Goal: Task Accomplishment & Management: Manage account settings

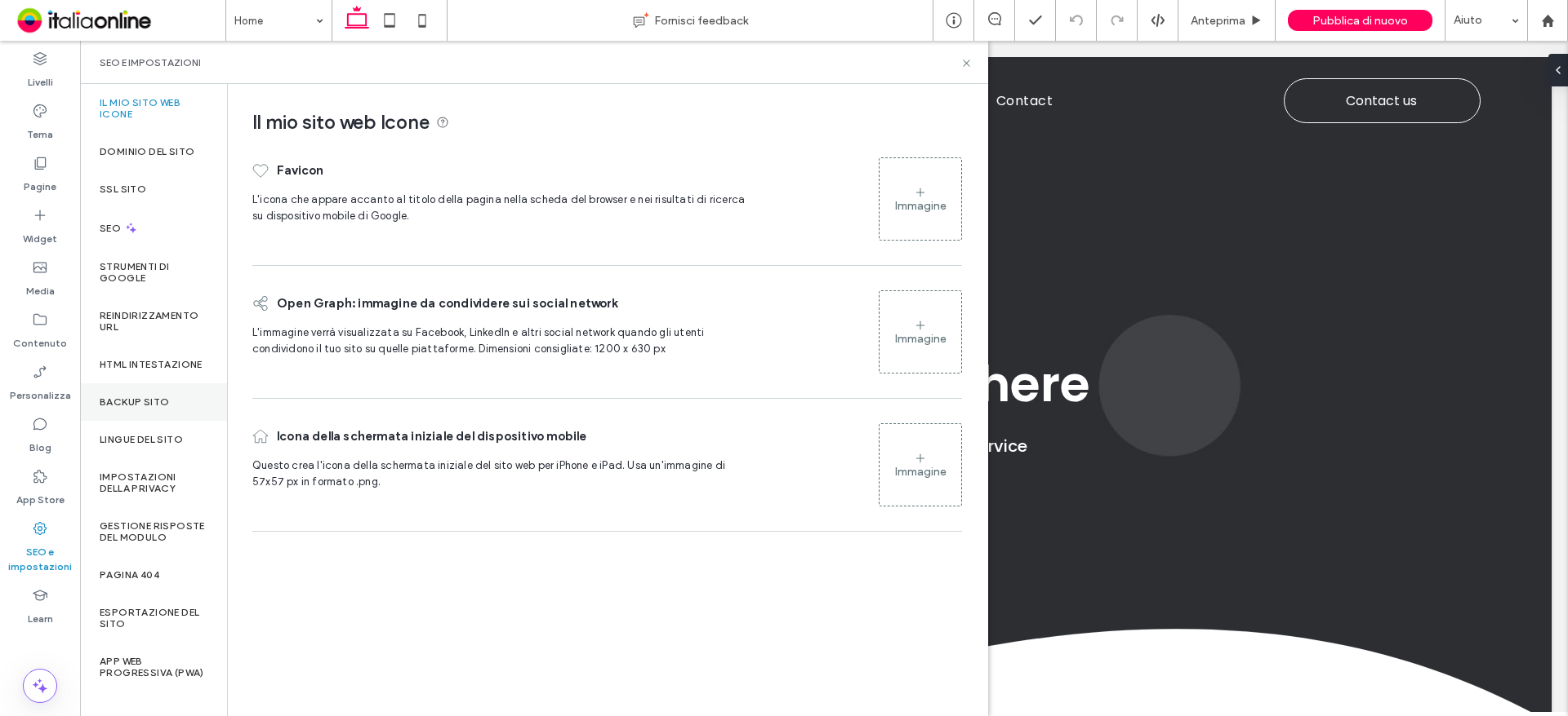
click at [144, 405] on label "Backup sito" at bounding box center [133, 403] width 69 height 12
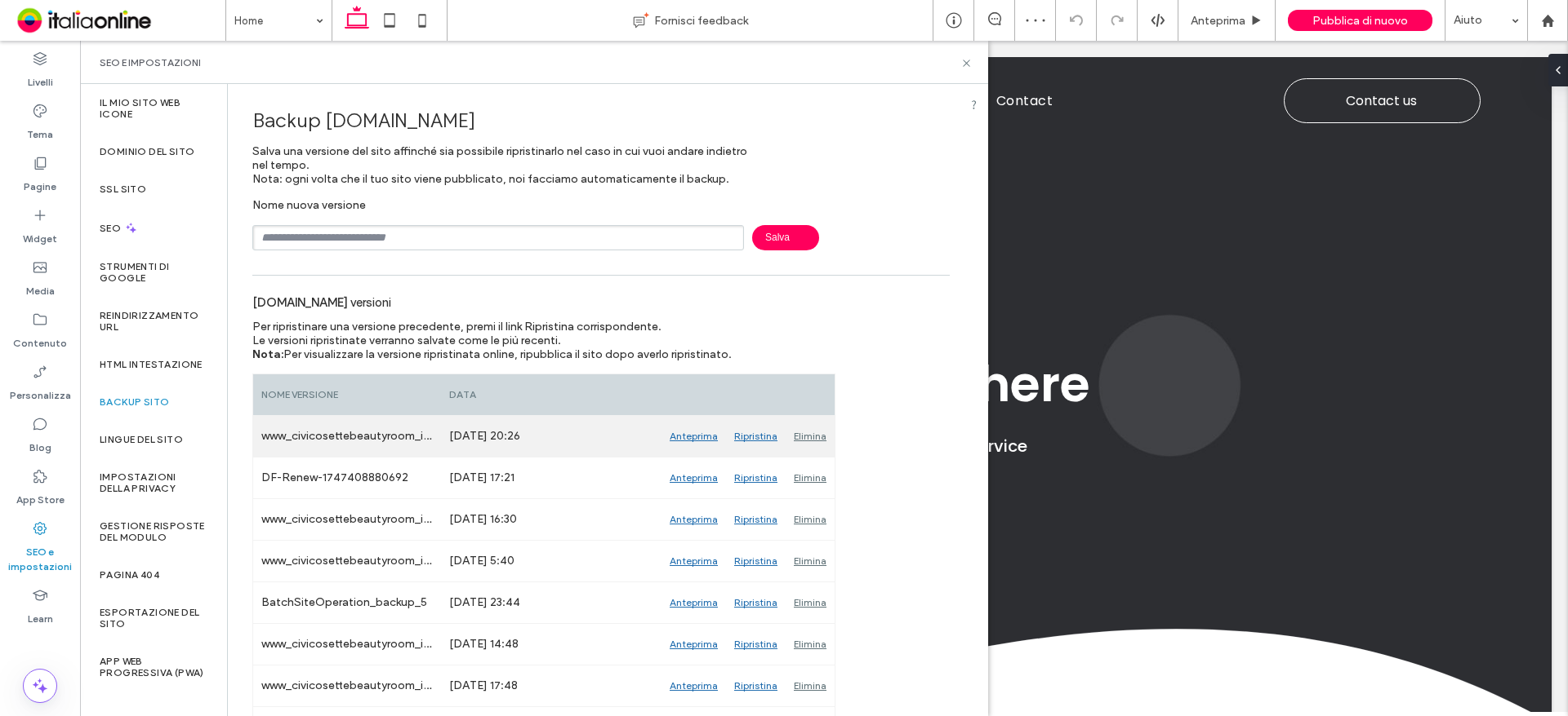
click at [711, 435] on div "Anteprima" at bounding box center [693, 437] width 64 height 41
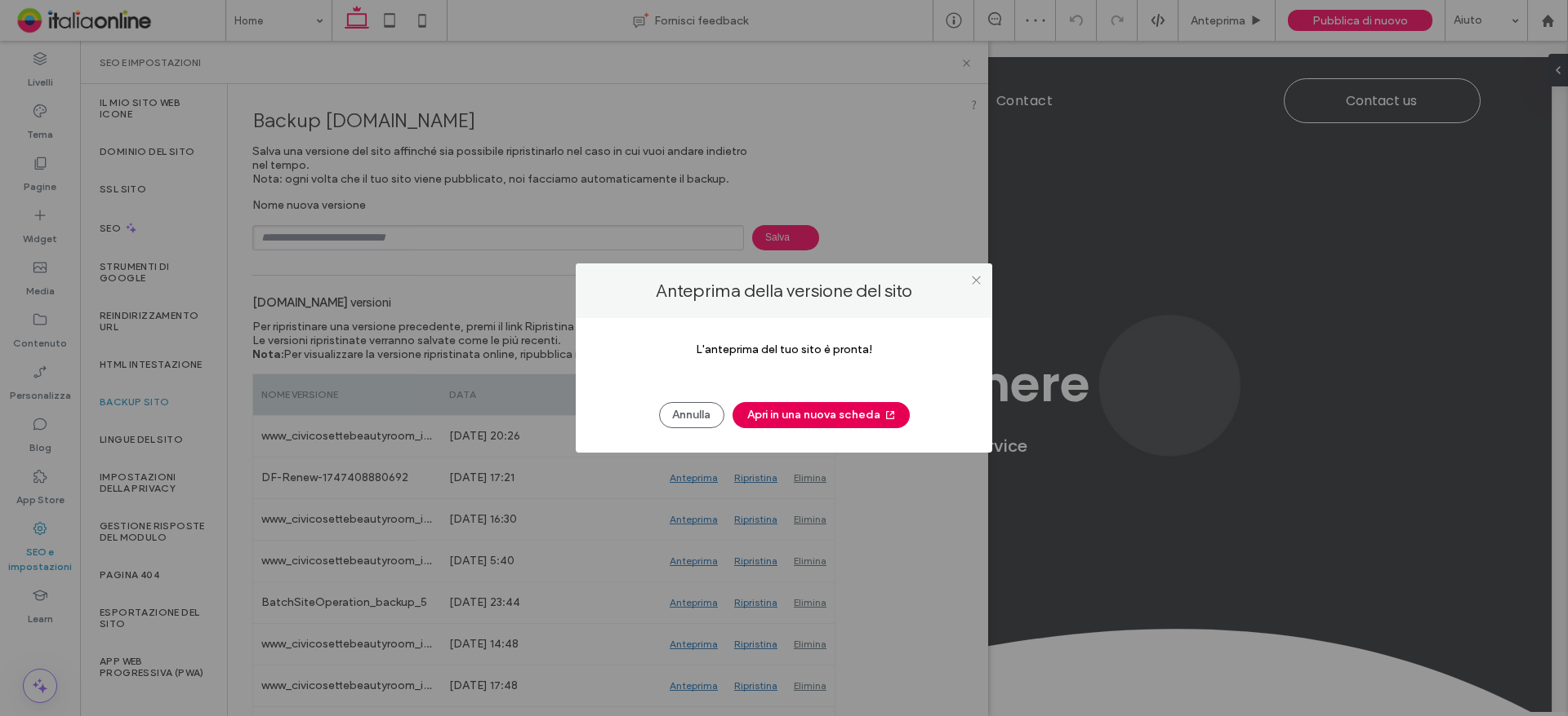
click at [772, 416] on button "Apri in una nuova scheda" at bounding box center [820, 415] width 177 height 26
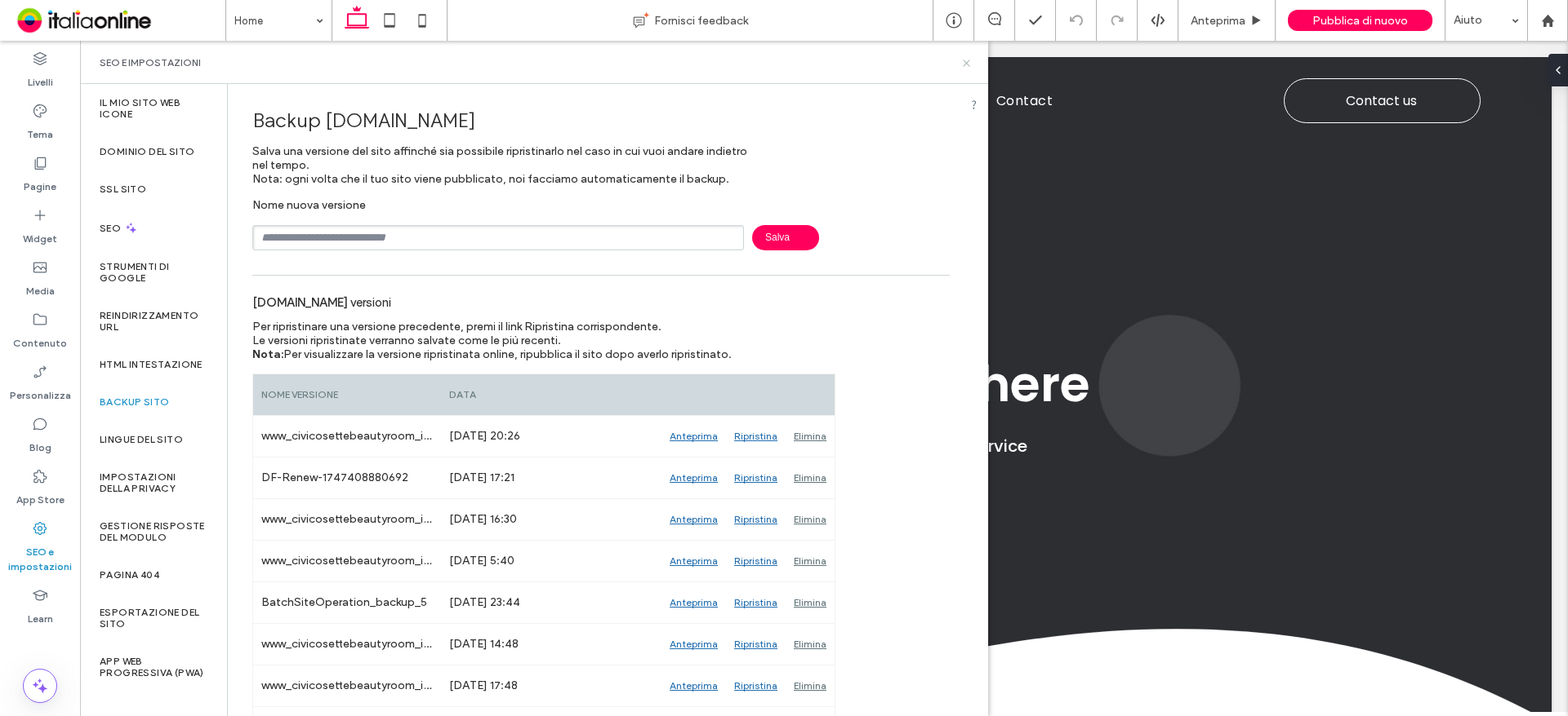
click at [969, 62] on icon at bounding box center [966, 63] width 13 height 13
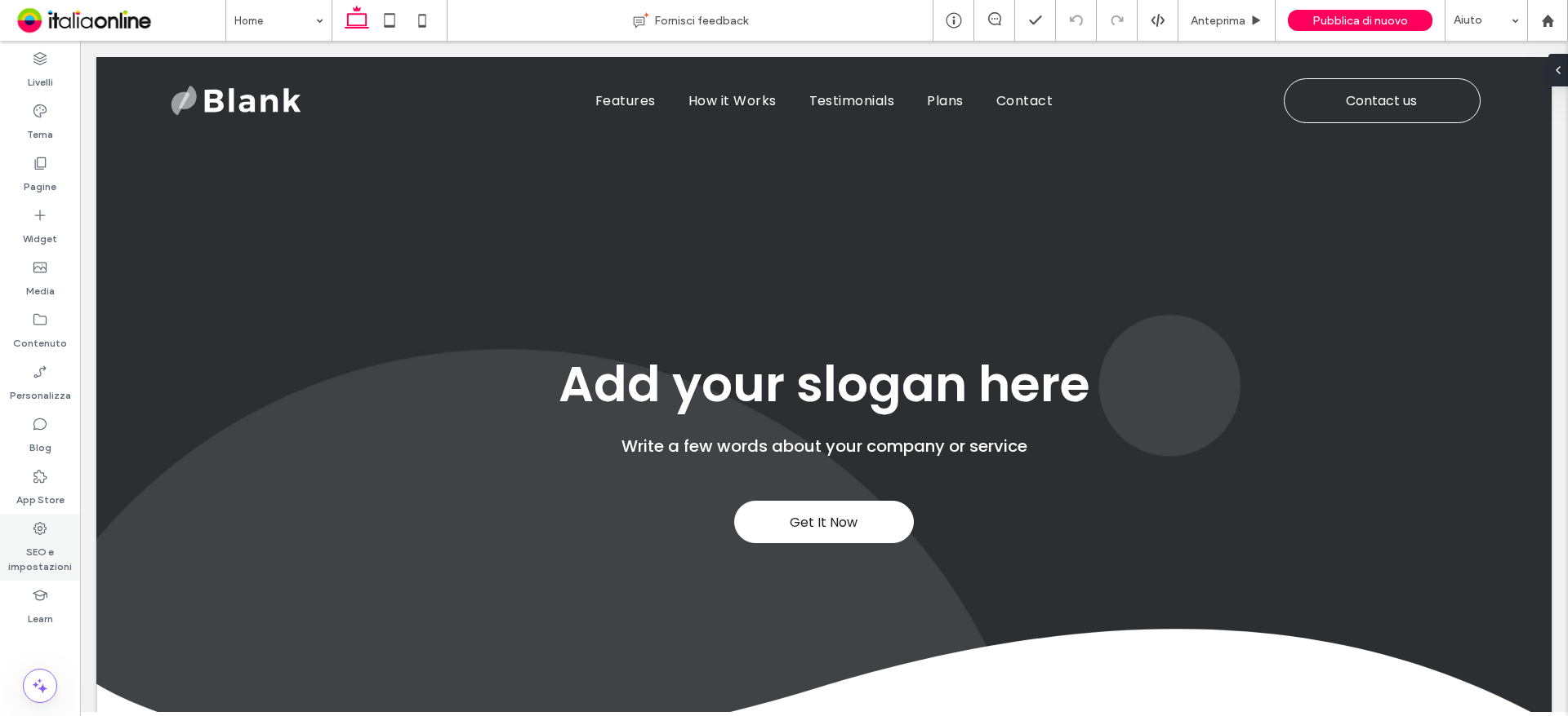
click at [33, 560] on label "SEO e impostazioni" at bounding box center [40, 555] width 80 height 38
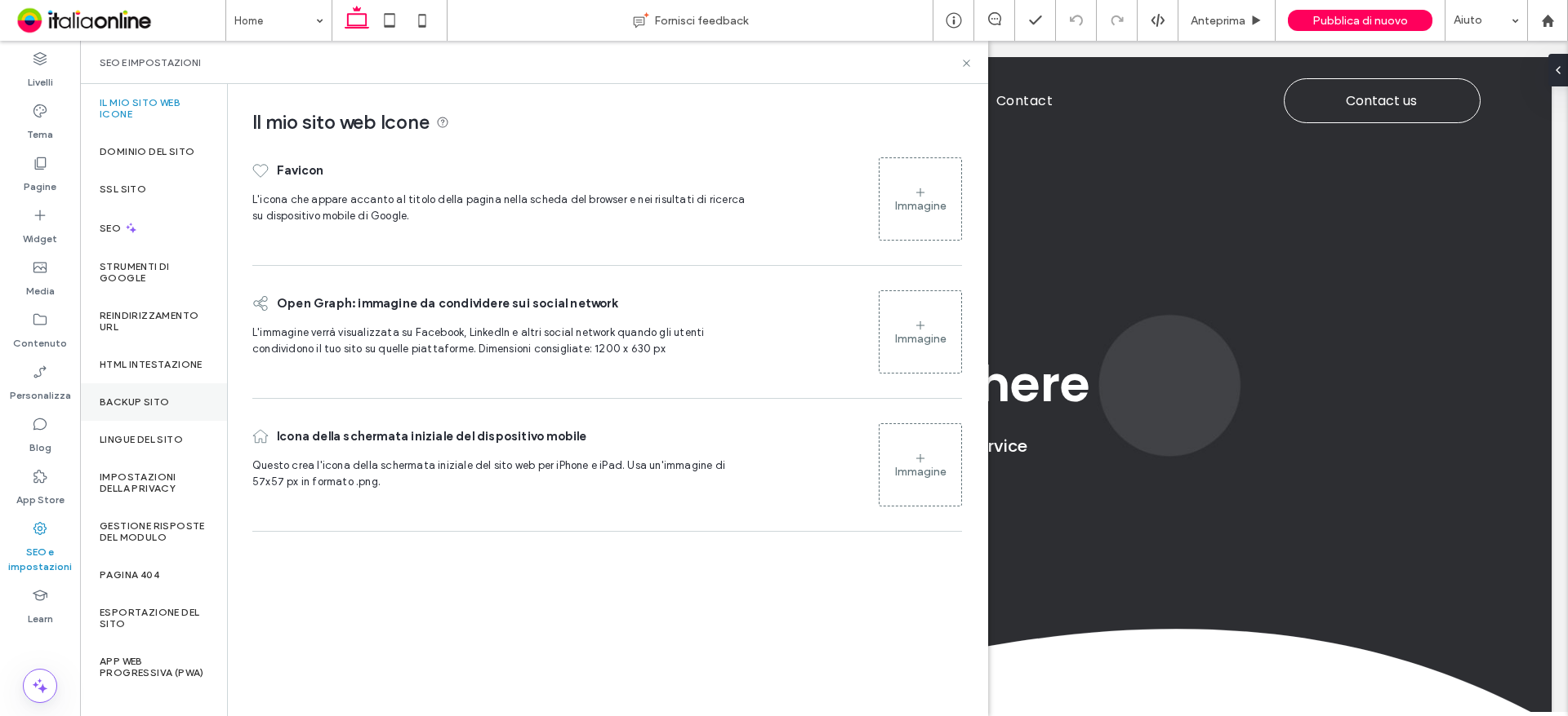
click at [129, 408] on label "Backup sito" at bounding box center [133, 403] width 69 height 12
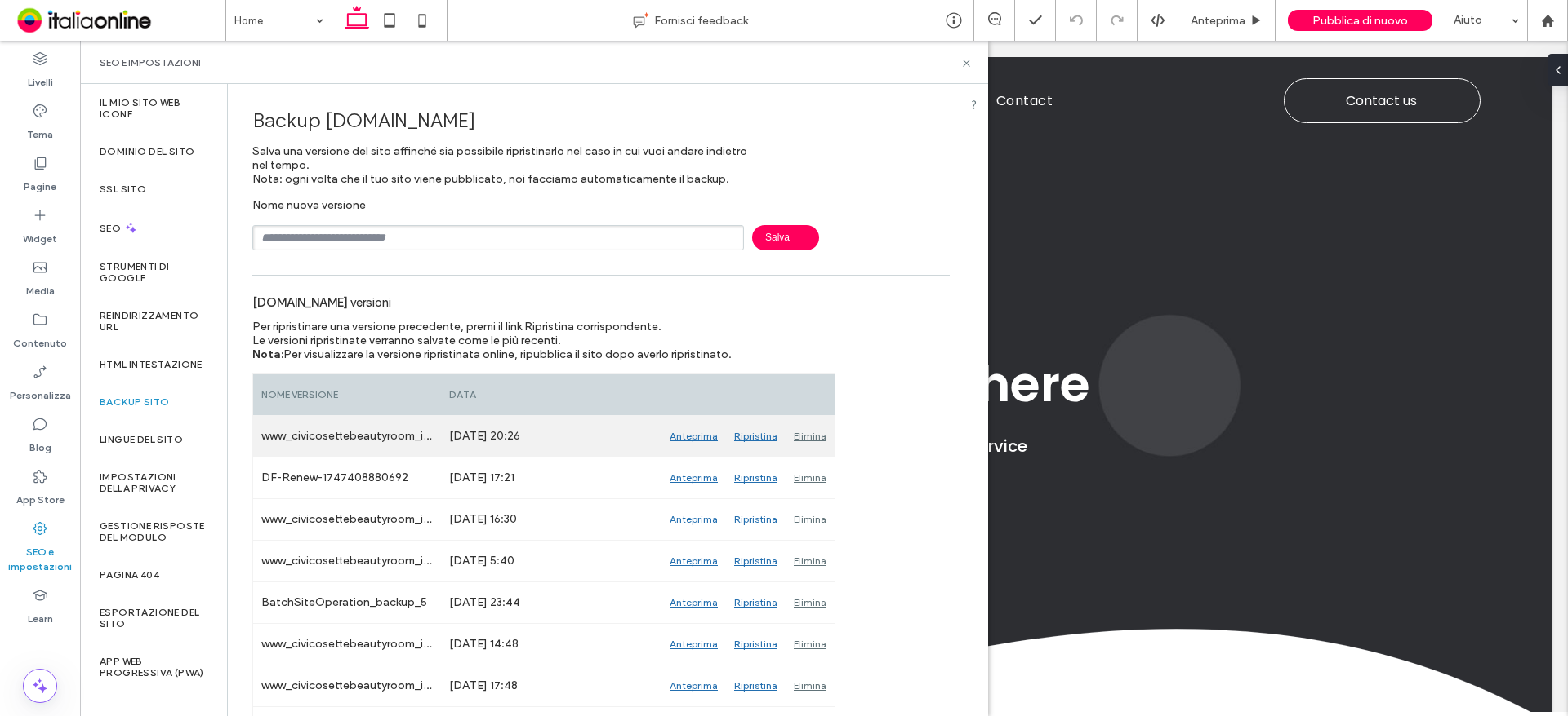
click at [744, 436] on div "Ripristina" at bounding box center [755, 437] width 59 height 41
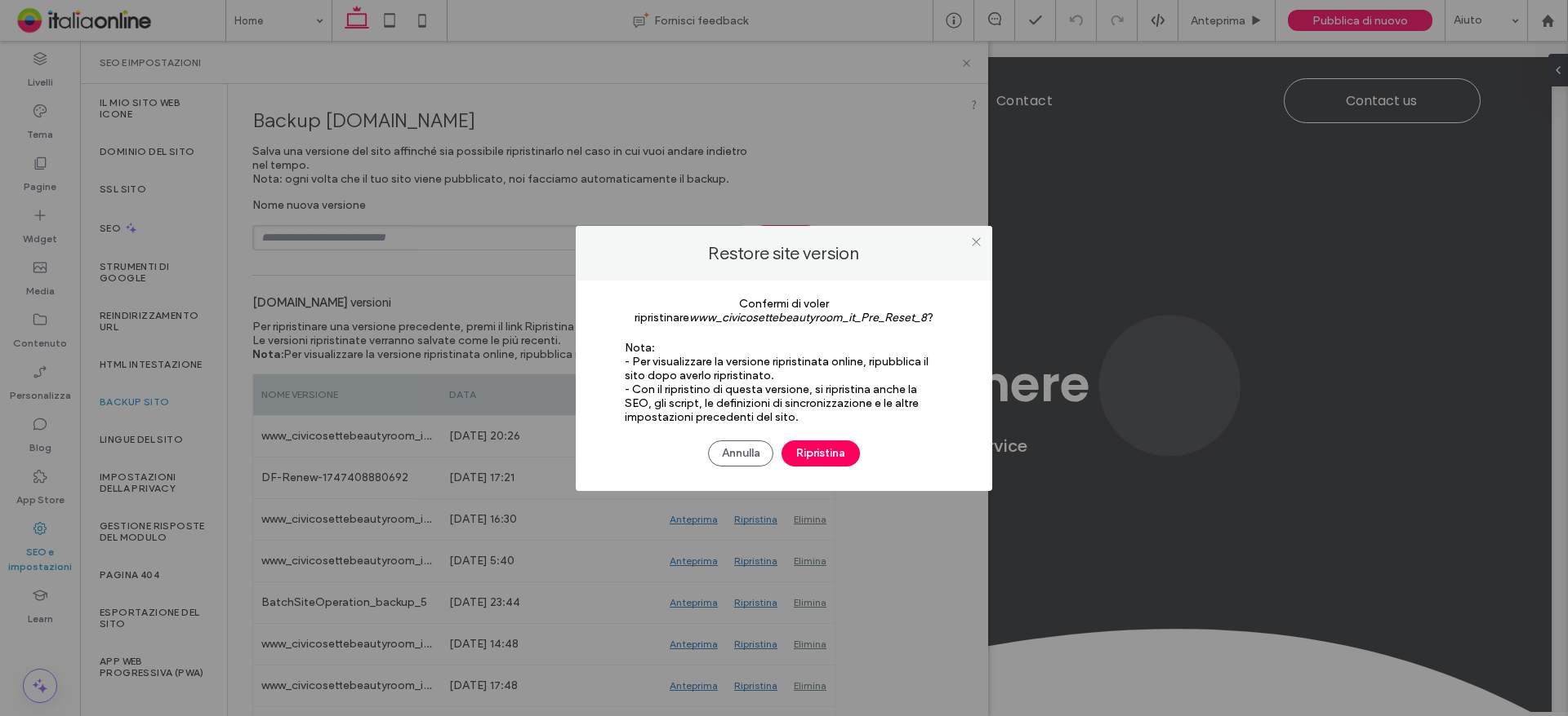
drag, startPoint x: 813, startPoint y: 454, endPoint x: 606, endPoint y: 457, distance: 207.0
click at [813, 454] on button "Ripristina" at bounding box center [820, 453] width 79 height 26
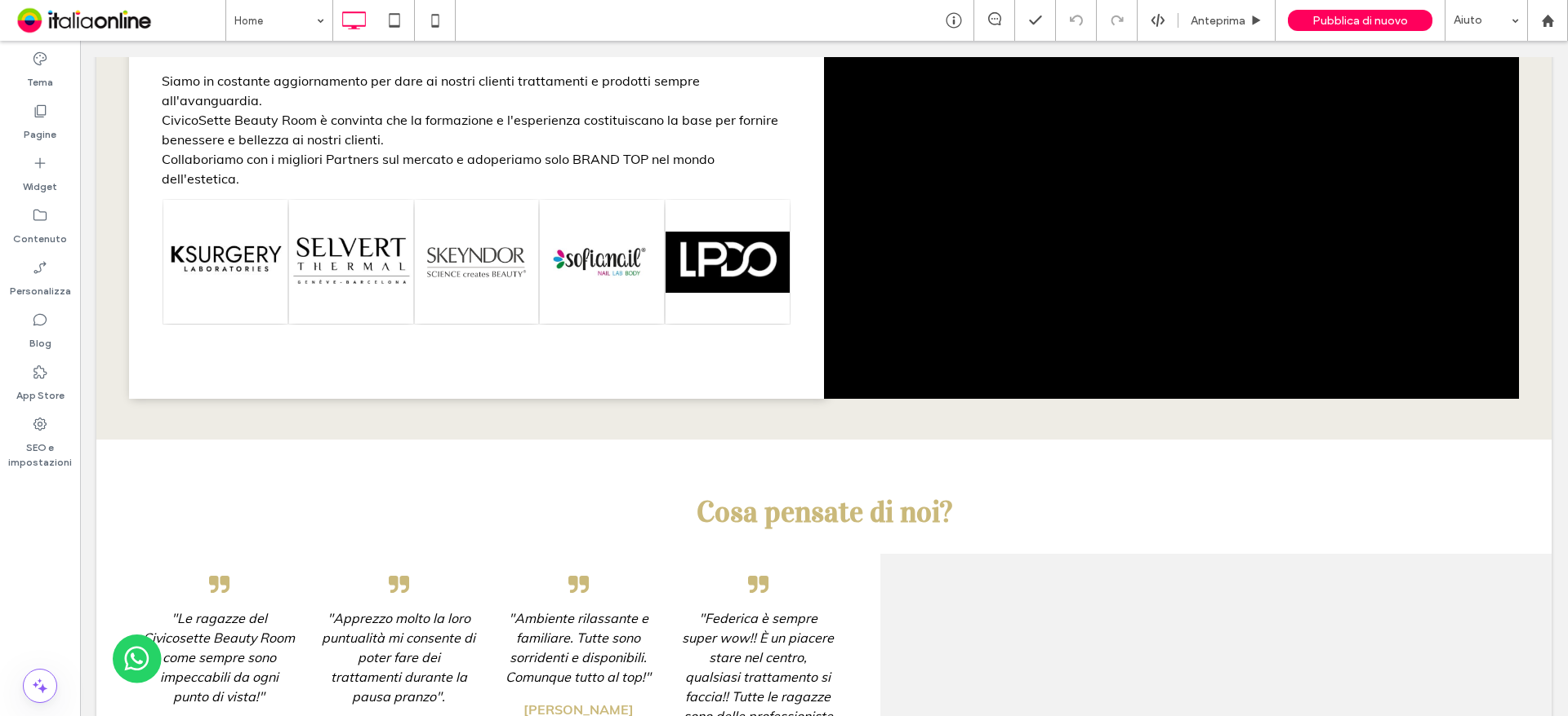
scroll to position [3754, 0]
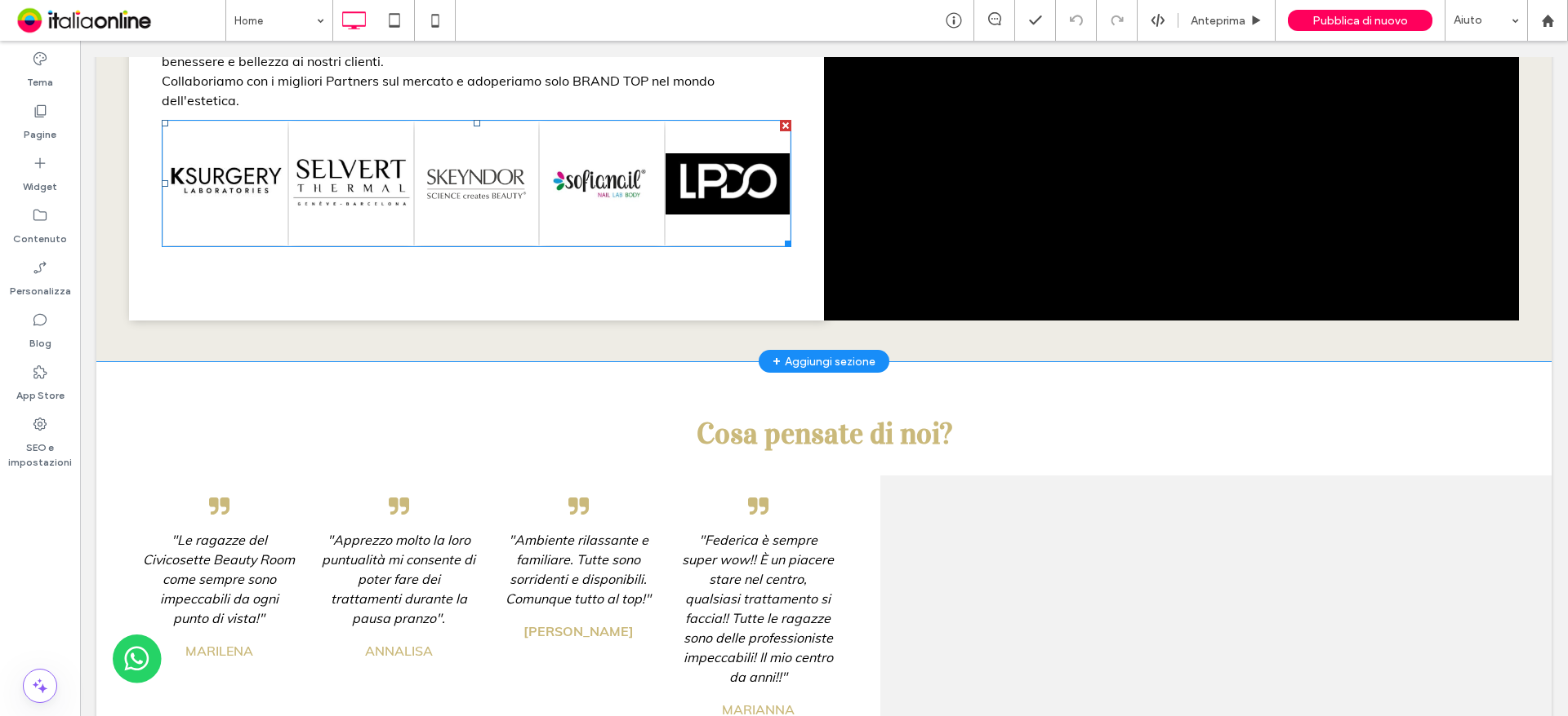
click at [355, 245] on link at bounding box center [351, 184] width 125 height 125
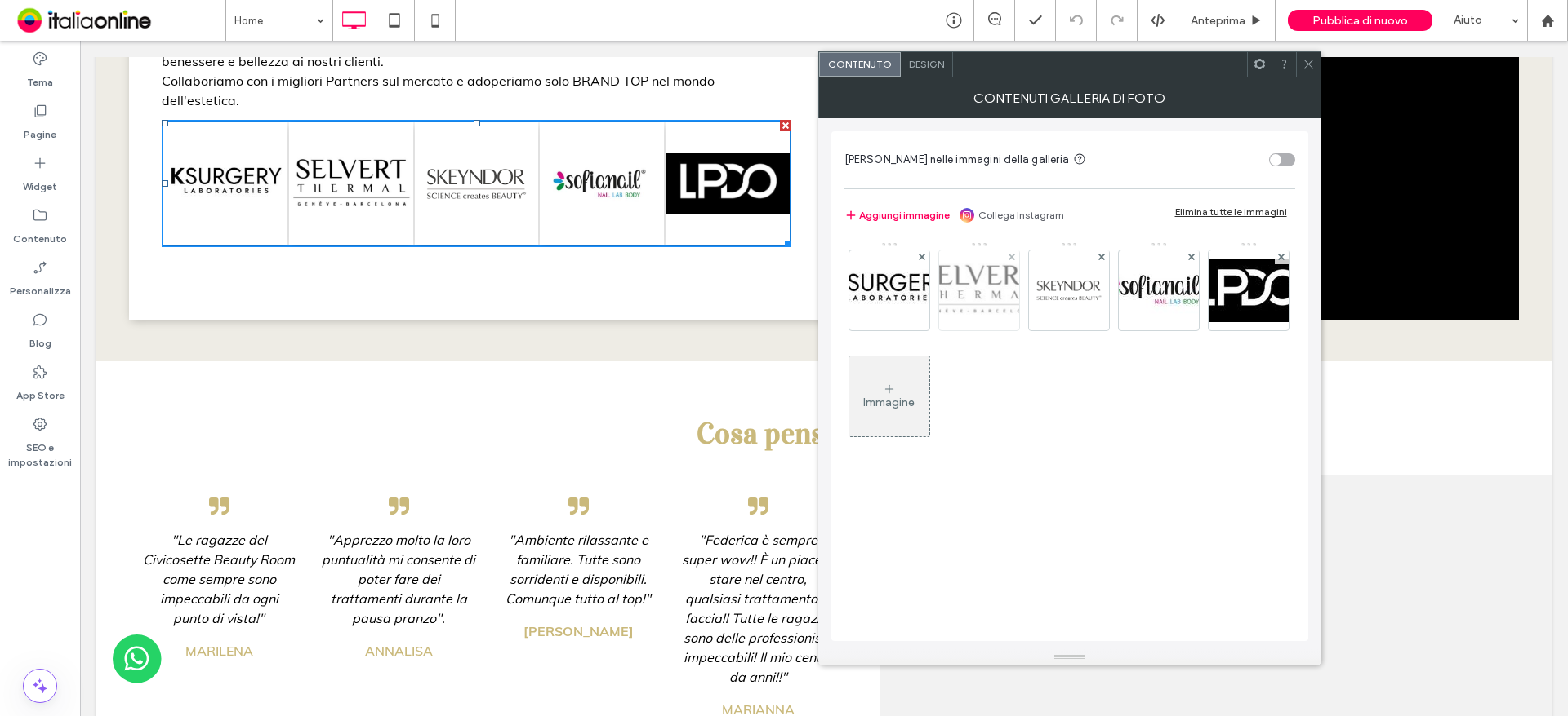
drag, startPoint x: 1012, startPoint y: 258, endPoint x: 1018, endPoint y: 331, distance: 73.2
click at [1012, 258] on use at bounding box center [1011, 257] width 7 height 7
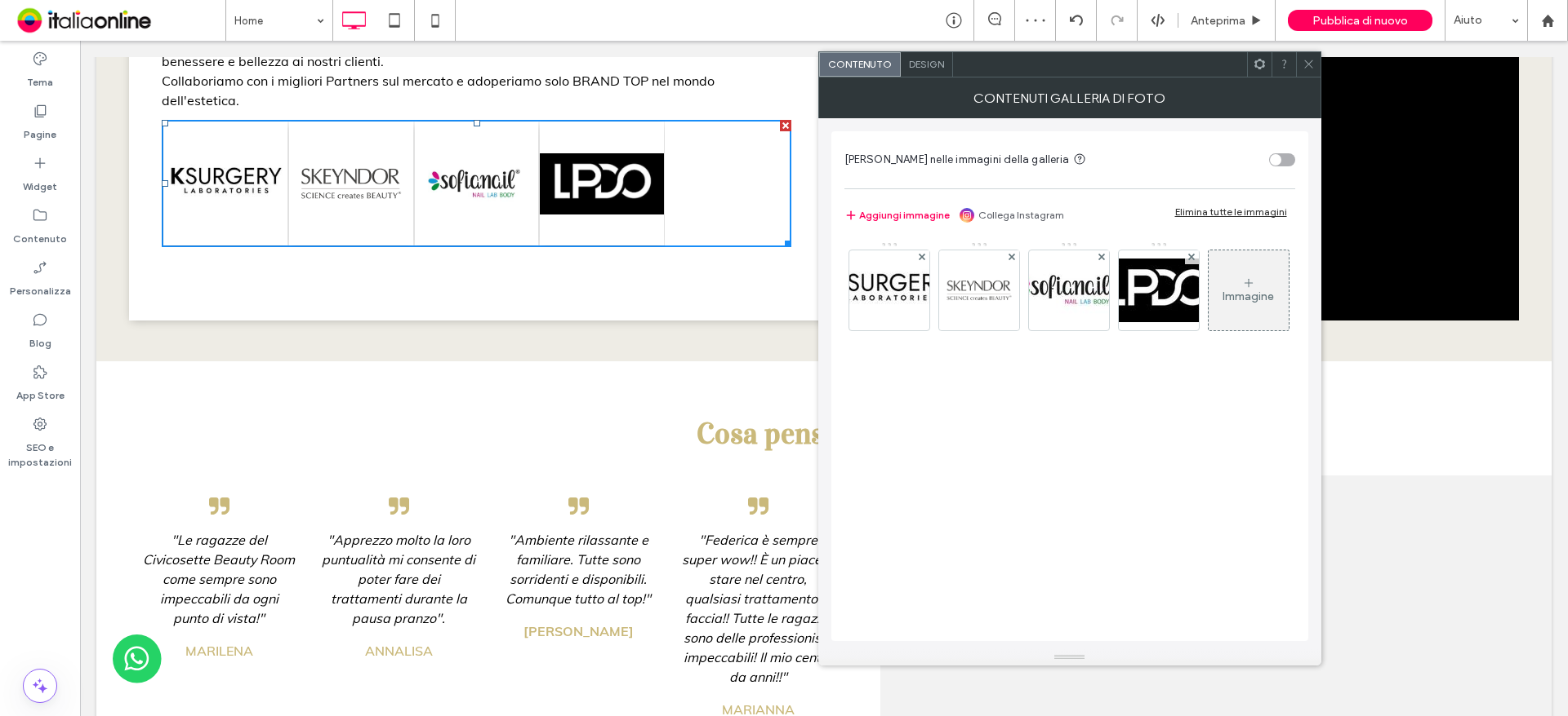
drag, startPoint x: 1061, startPoint y: 302, endPoint x: 1061, endPoint y: 398, distance: 96.0
click at [1061, 302] on img at bounding box center [1069, 290] width 130 height 58
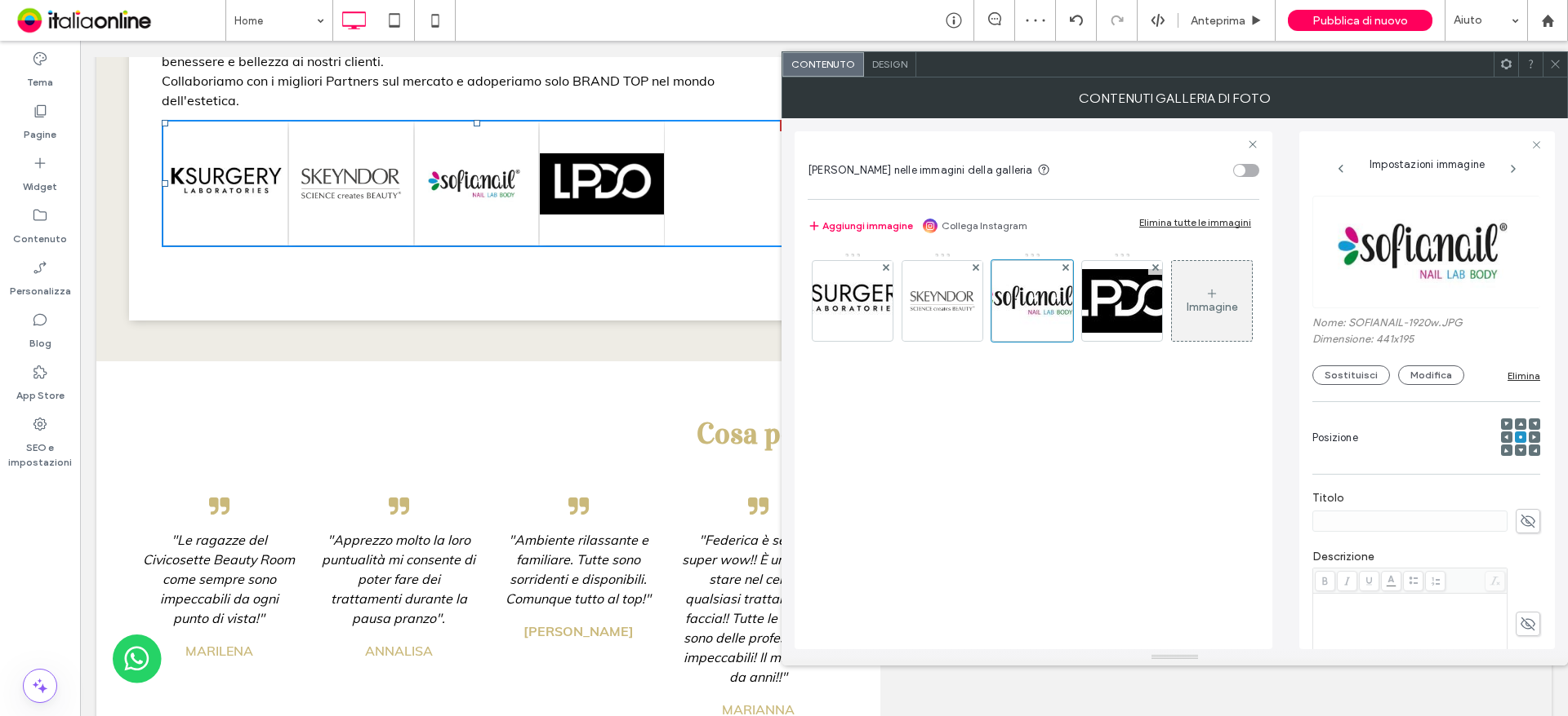
click at [1427, 249] on img at bounding box center [1427, 252] width 230 height 113
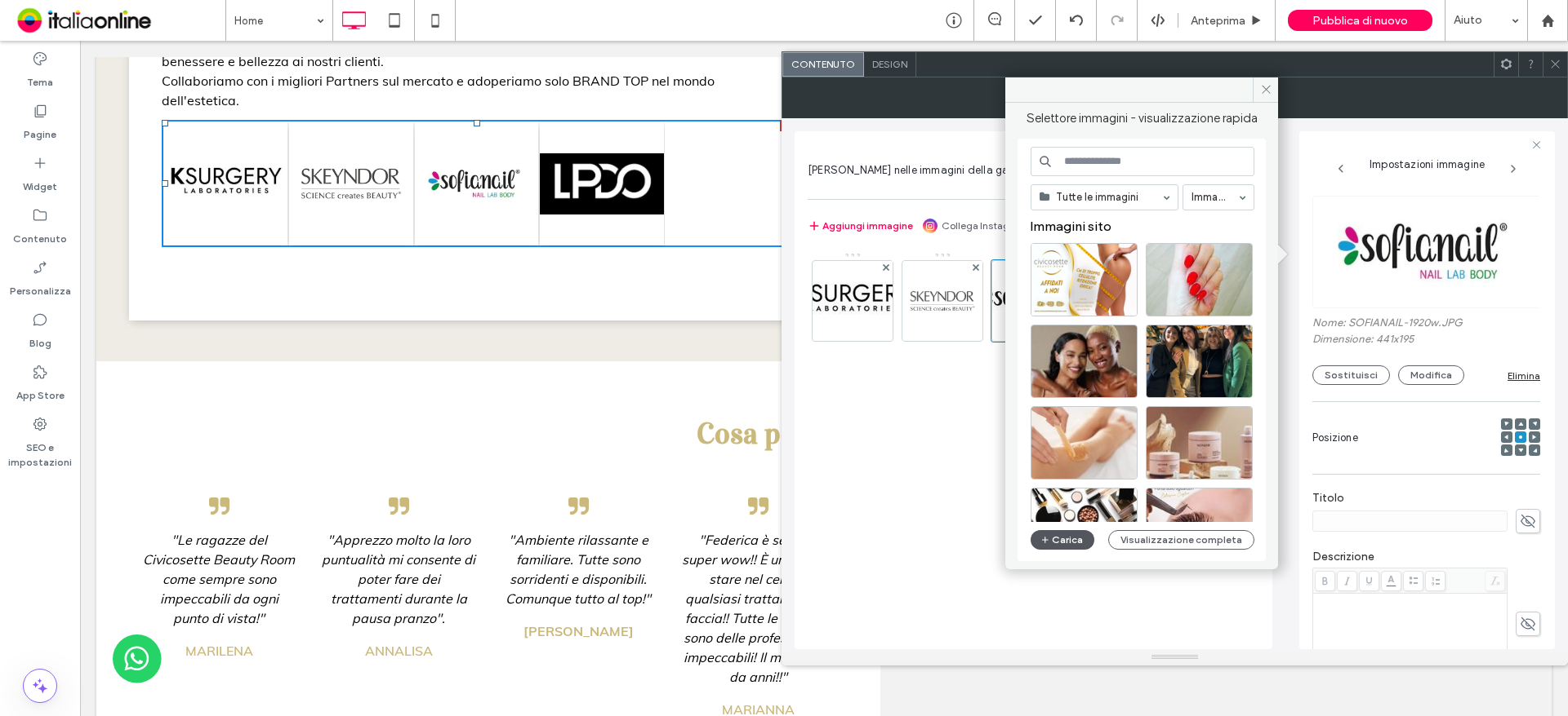
click at [1056, 541] on button "Carica" at bounding box center [1062, 540] width 63 height 19
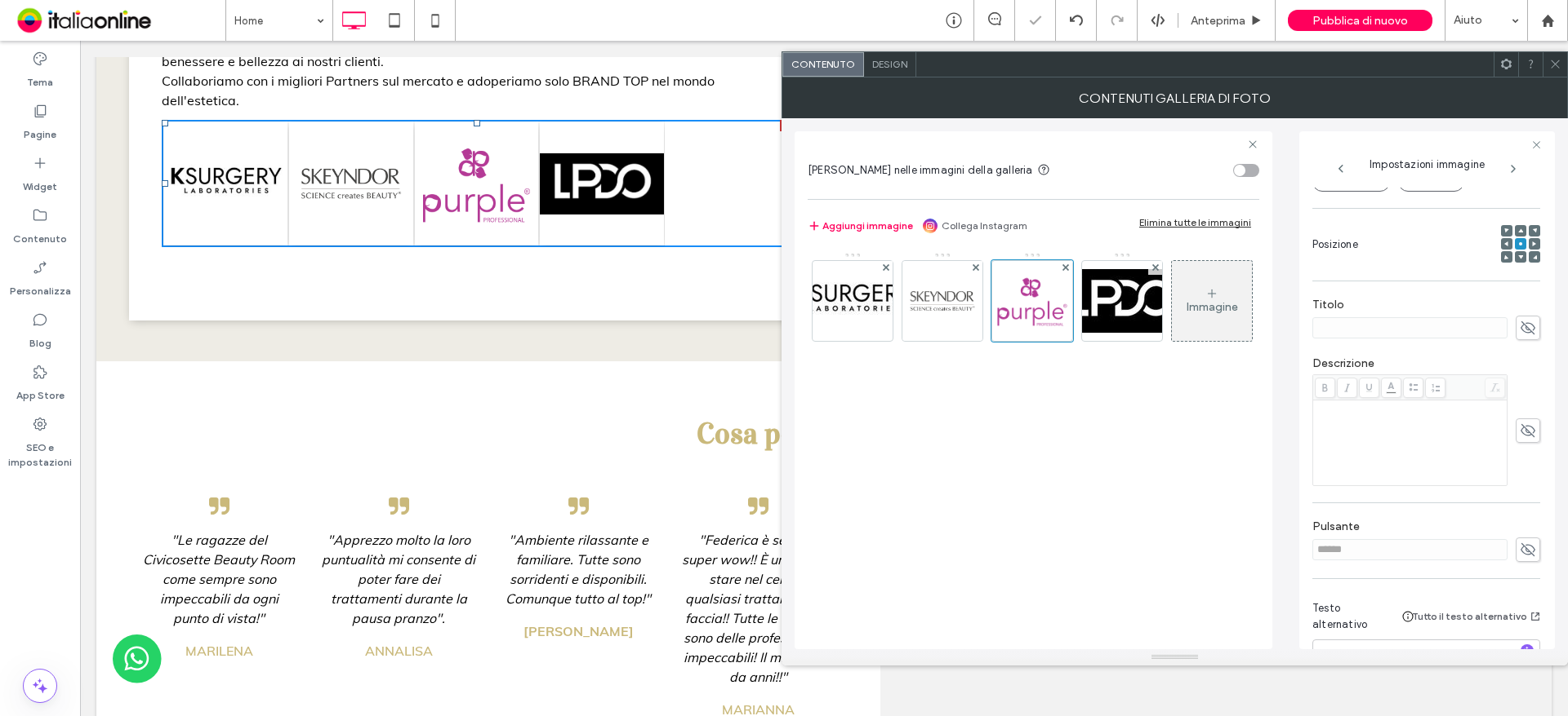
scroll to position [245, 0]
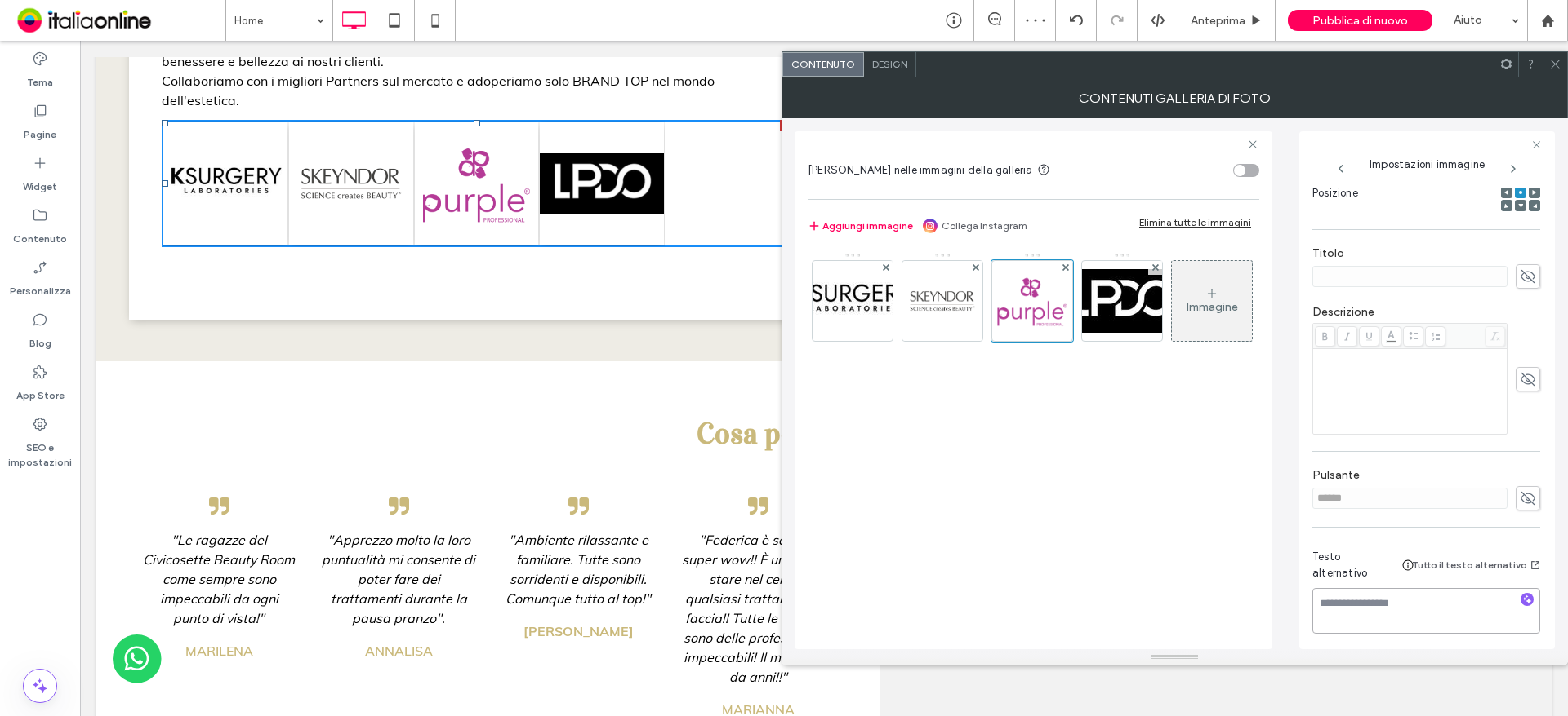
click at [1371, 608] on textarea at bounding box center [1426, 611] width 228 height 46
click at [1101, 311] on img at bounding box center [1121, 301] width 130 height 63
click at [838, 298] on img at bounding box center [853, 301] width 130 height 63
click at [1326, 598] on textarea at bounding box center [1426, 611] width 228 height 46
type textarea "********"
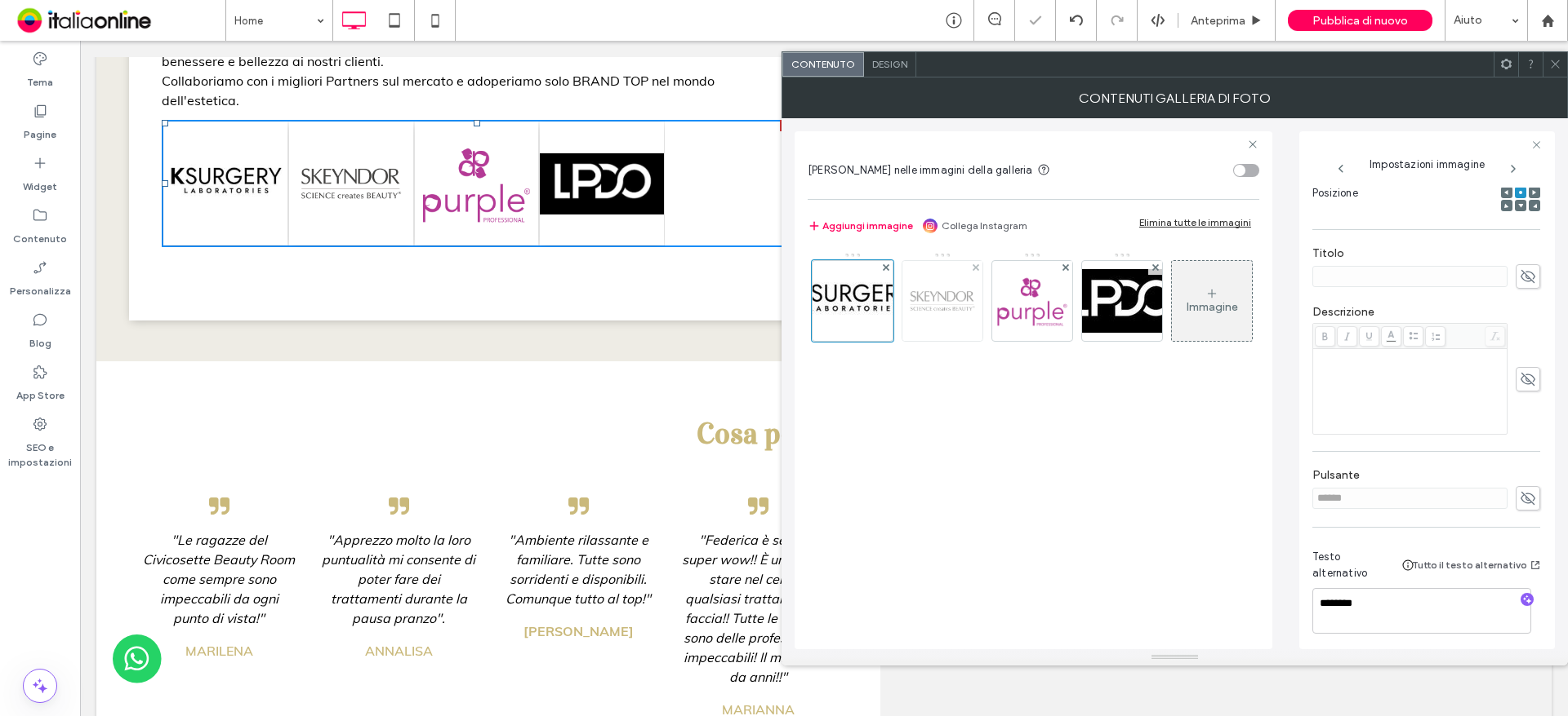
click at [919, 296] on img at bounding box center [942, 301] width 80 height 80
click at [1375, 615] on textarea at bounding box center [1426, 611] width 228 height 46
type textarea "********"
click at [1039, 329] on img at bounding box center [1032, 301] width 80 height 80
click at [1331, 619] on textarea at bounding box center [1426, 611] width 228 height 46
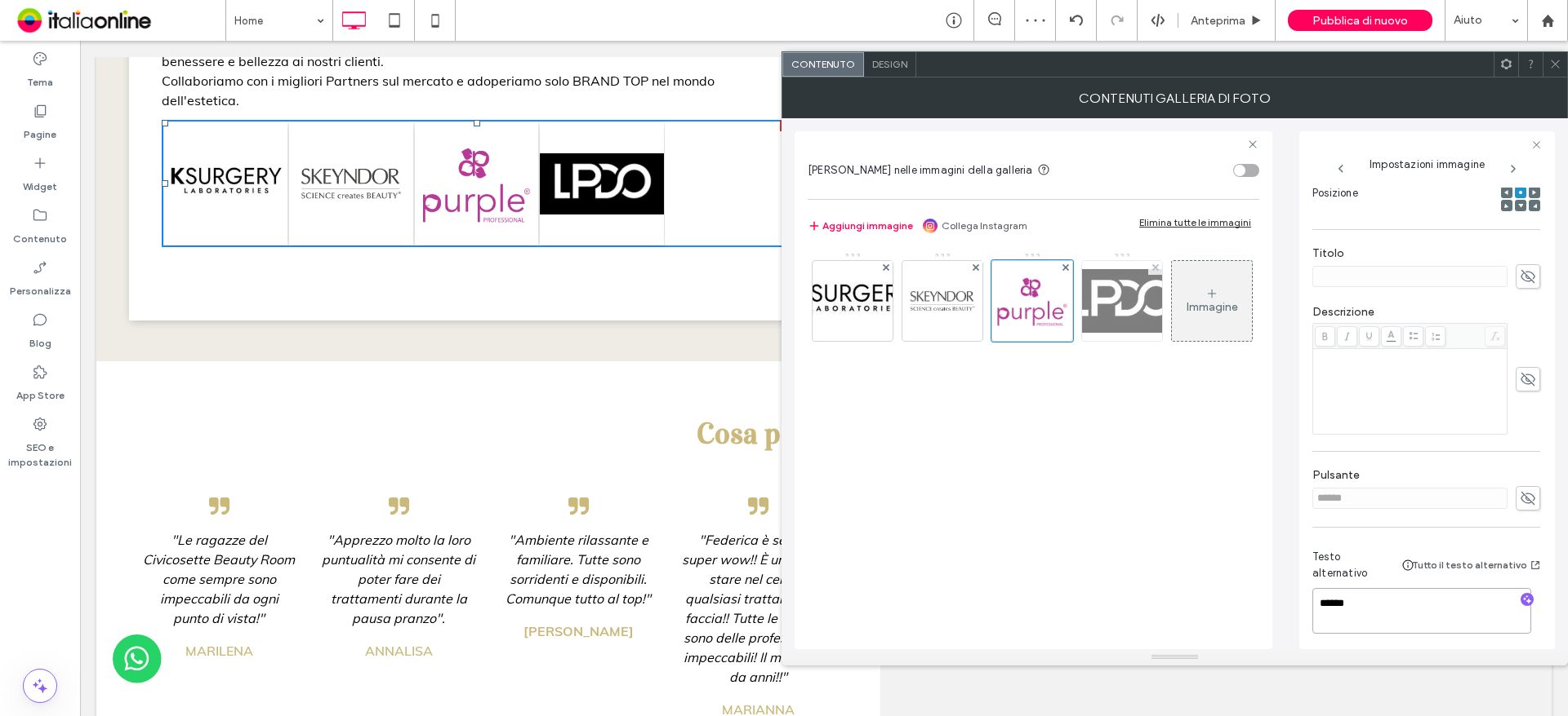
type textarea "******"
drag, startPoint x: 1137, startPoint y: 308, endPoint x: 1151, endPoint y: 331, distance: 26.9
click at [1137, 308] on img at bounding box center [1121, 301] width 130 height 63
click at [1349, 605] on textarea at bounding box center [1426, 611] width 228 height 46
type textarea "****"
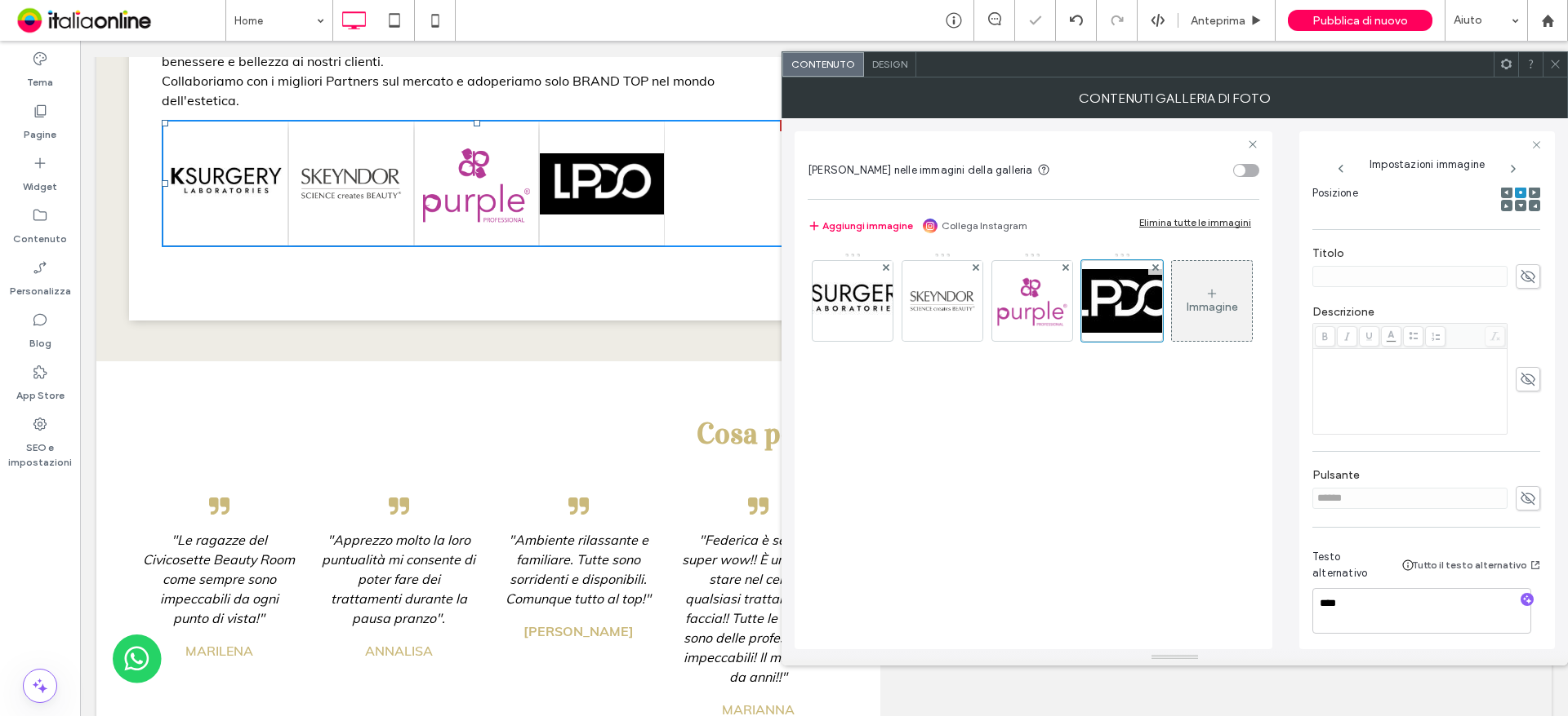
click at [1375, 551] on span "Testo alternativo" at bounding box center [1353, 566] width 83 height 33
click at [884, 62] on span "Design" at bounding box center [890, 64] width 35 height 13
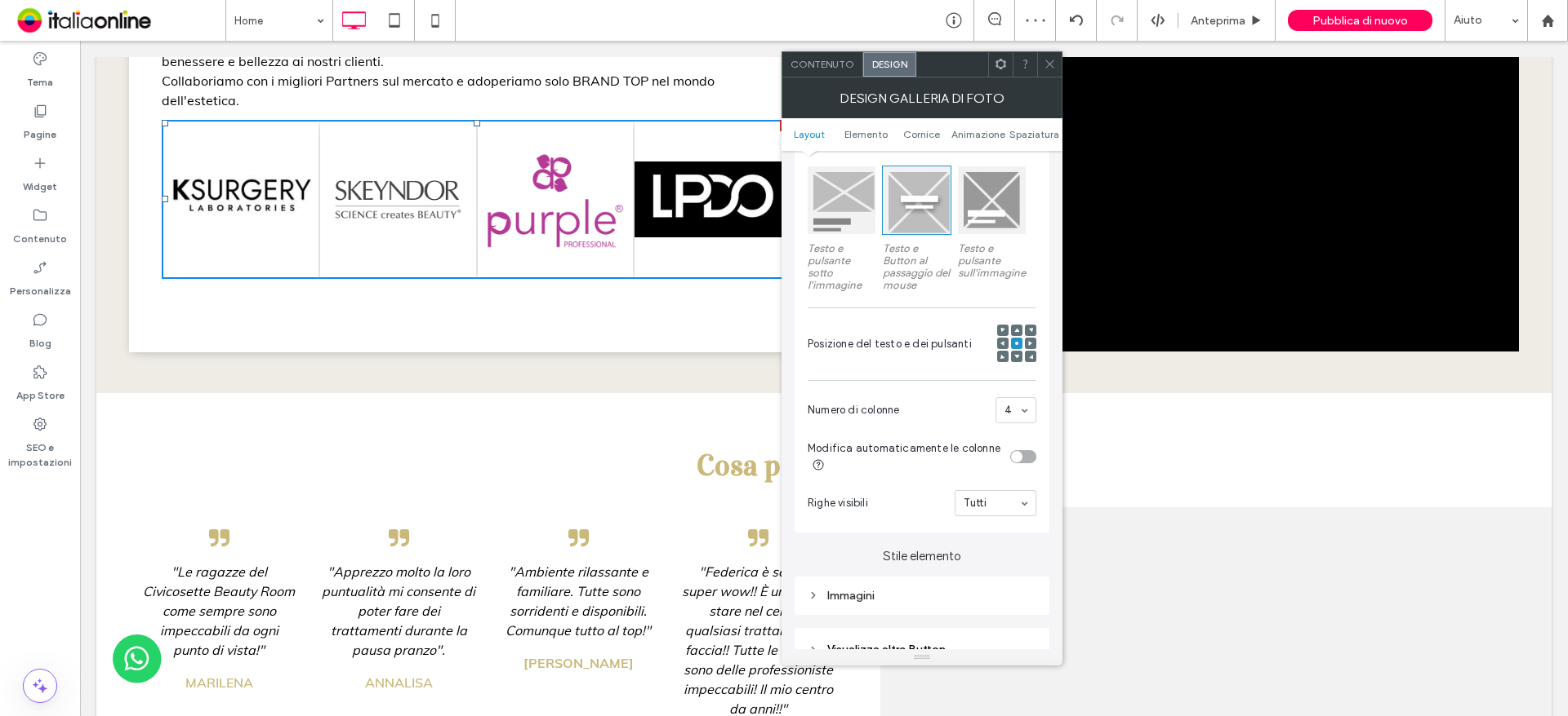
click at [1045, 62] on icon at bounding box center [1049, 64] width 13 height 13
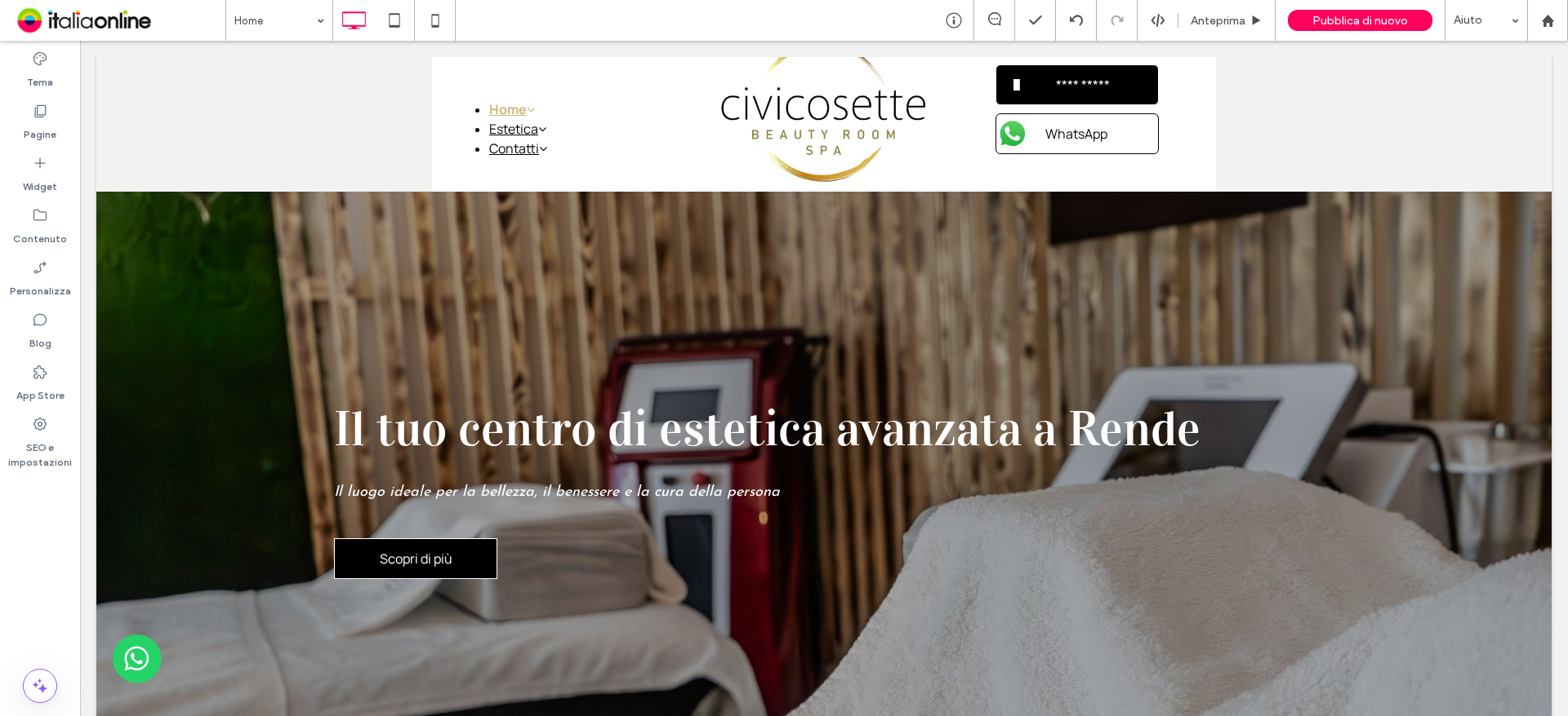
scroll to position [0, 0]
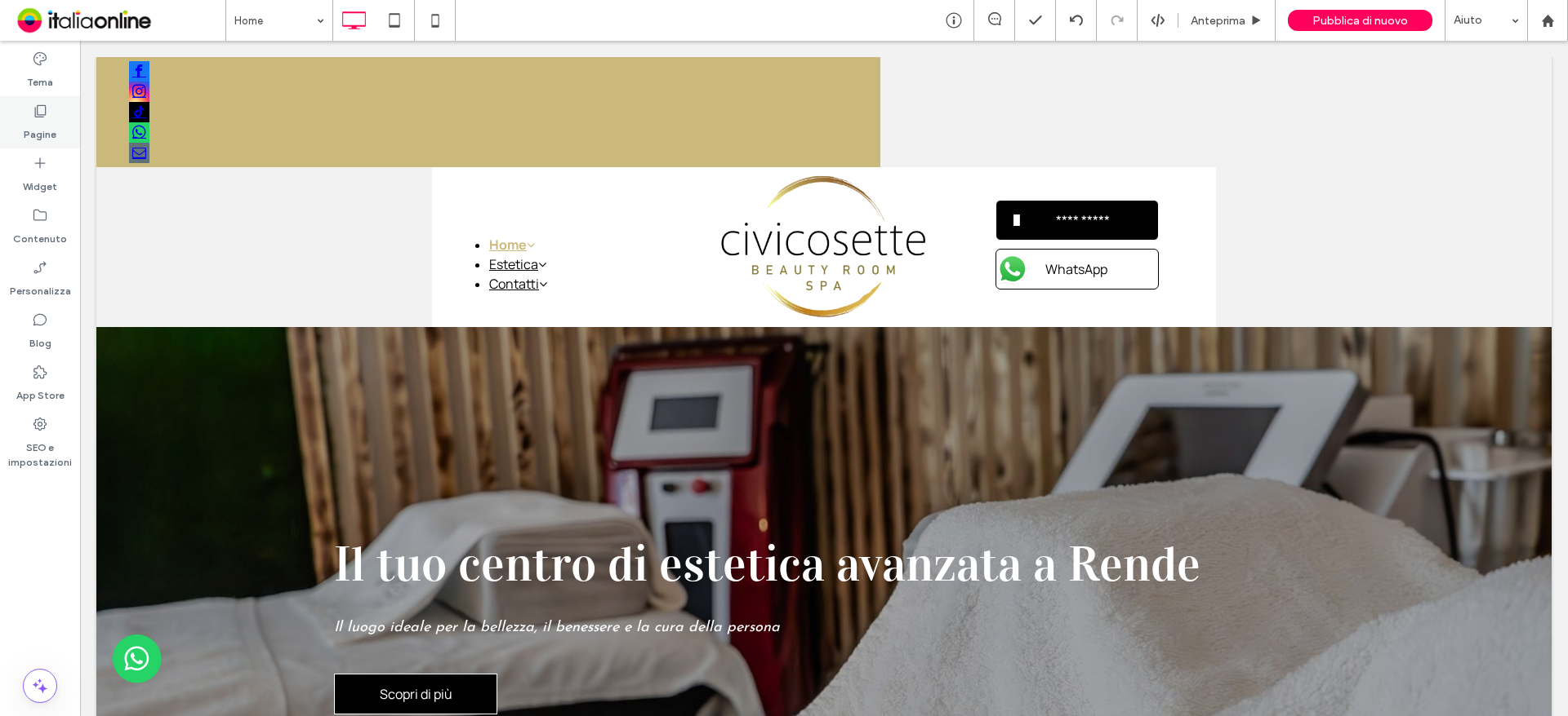
click at [29, 119] on label "Pagine" at bounding box center [40, 129] width 33 height 22
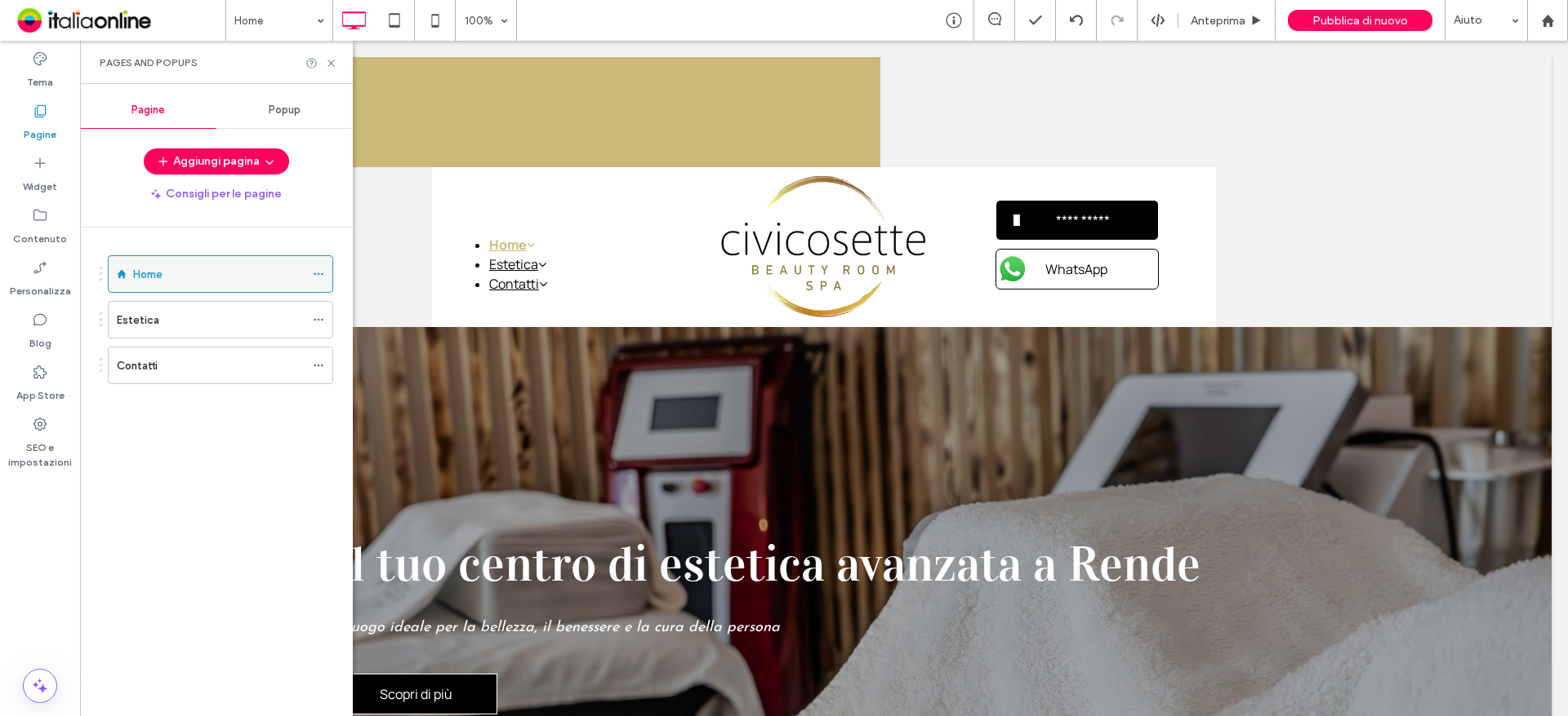
click at [311, 274] on div "Home" at bounding box center [221, 274] width 226 height 38
click at [322, 271] on icon at bounding box center [318, 274] width 12 height 12
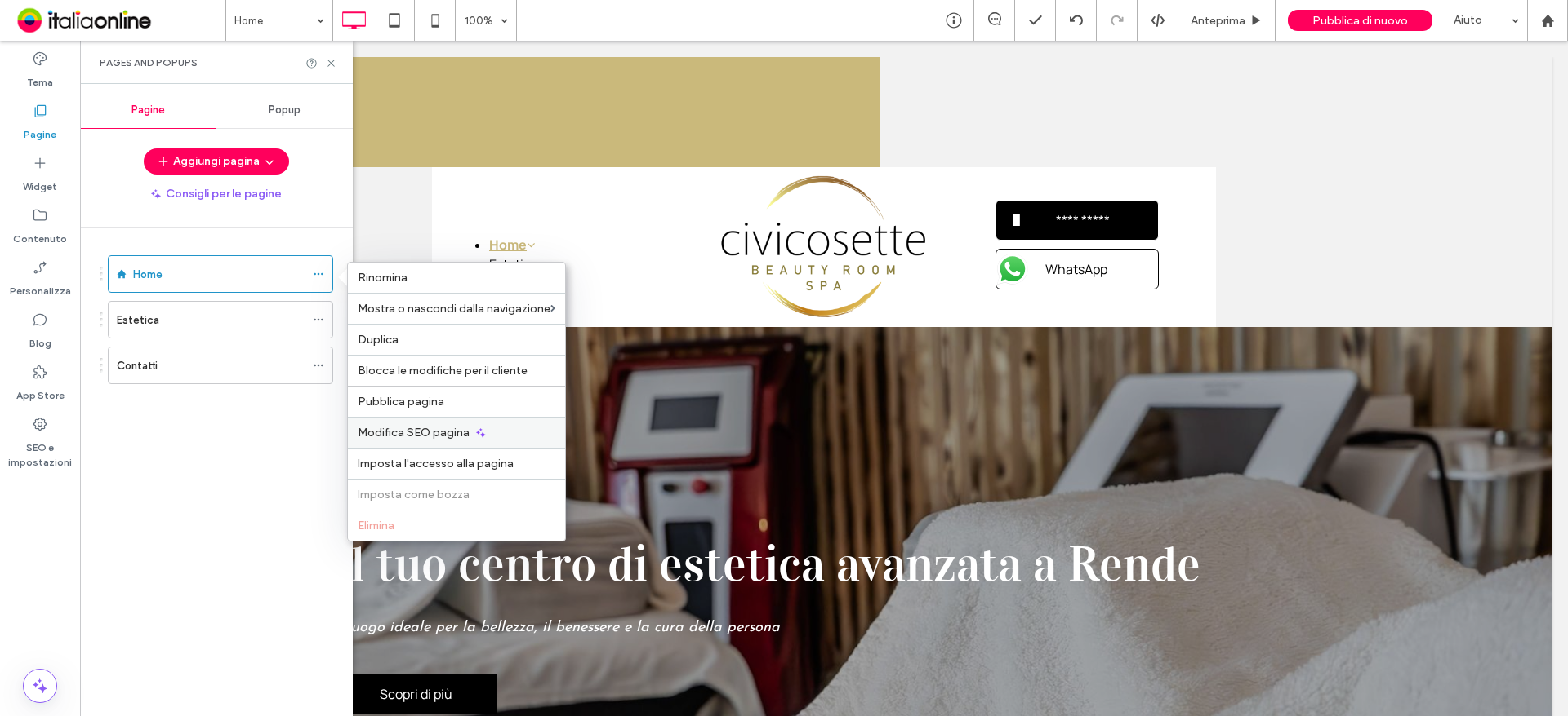
click at [394, 436] on span "Modifica SEO pagina" at bounding box center [413, 433] width 112 height 14
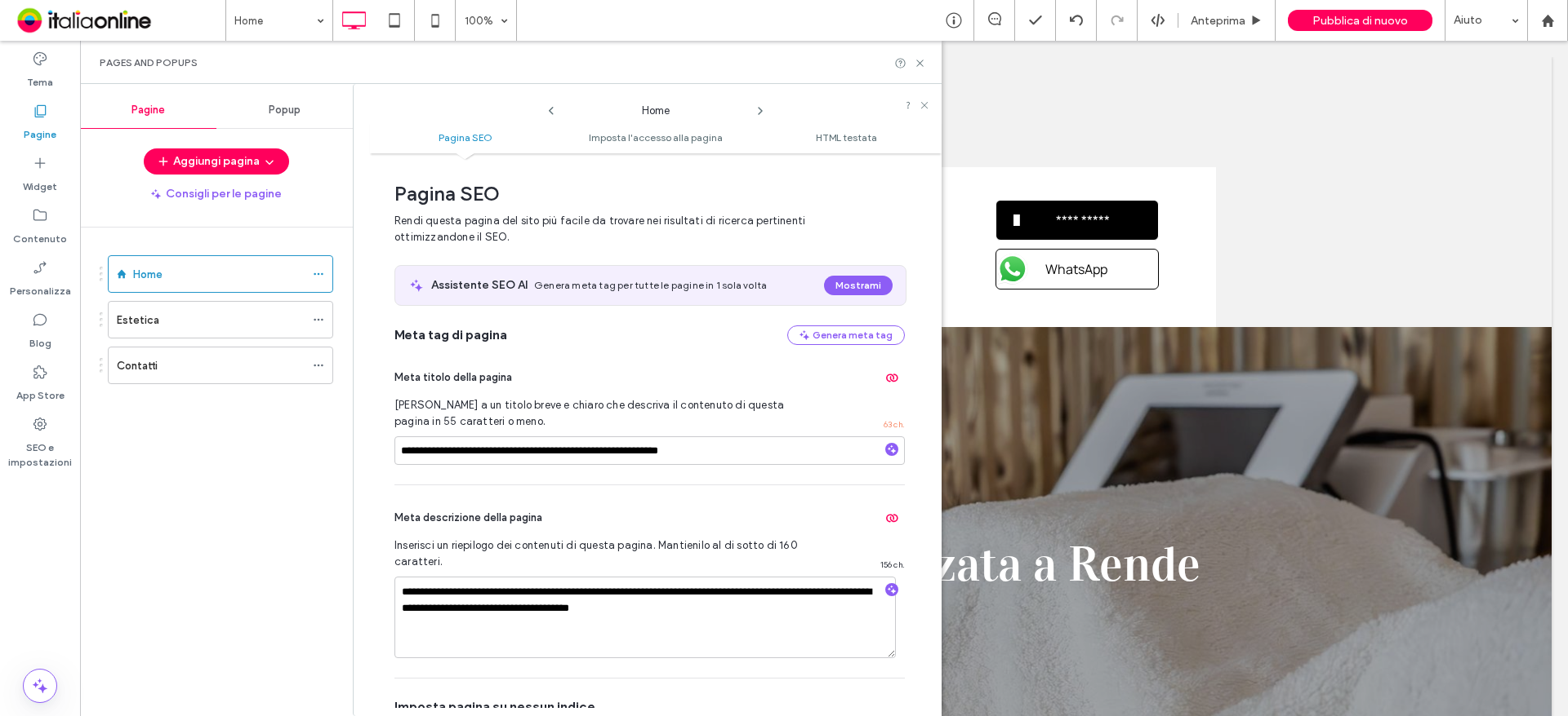
scroll to position [8, 0]
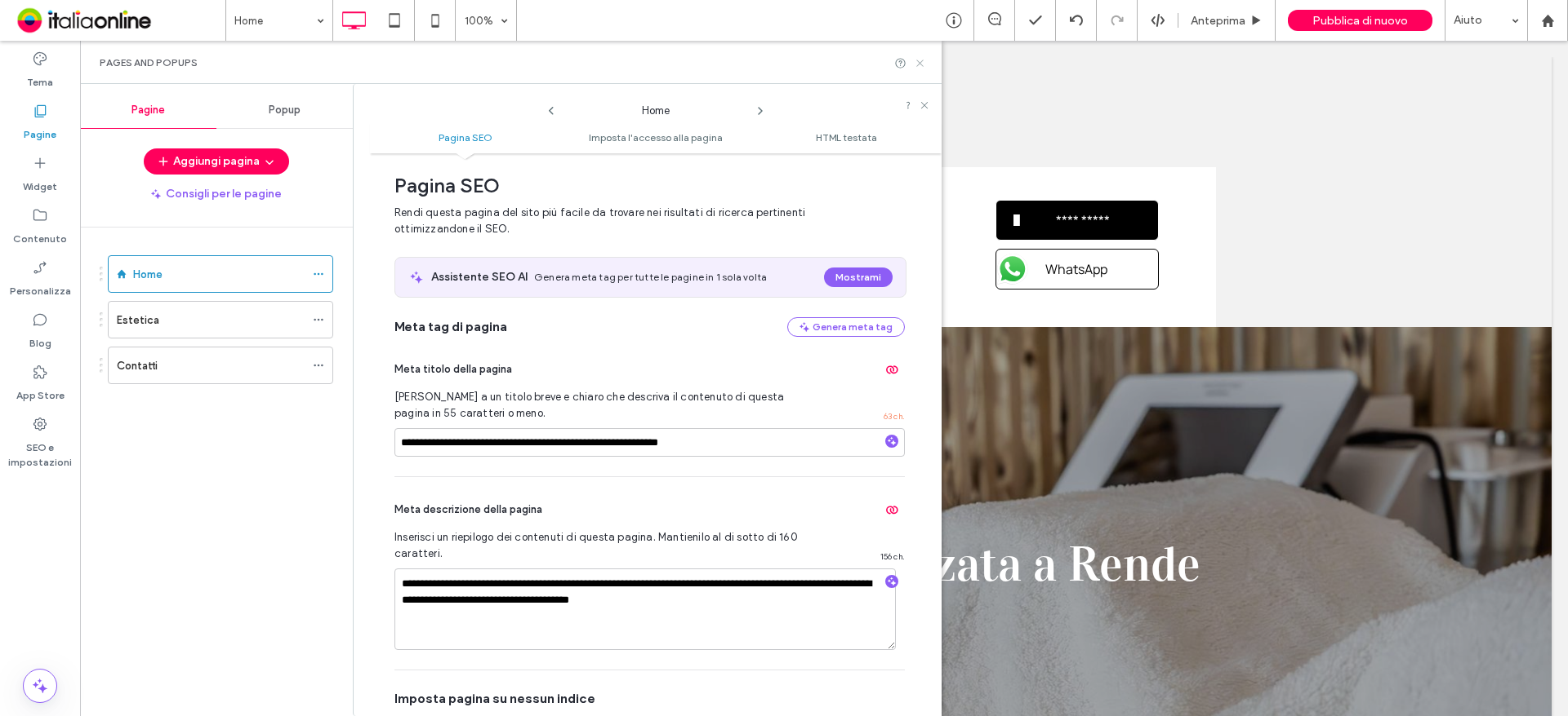
click at [920, 65] on icon at bounding box center [920, 63] width 13 height 13
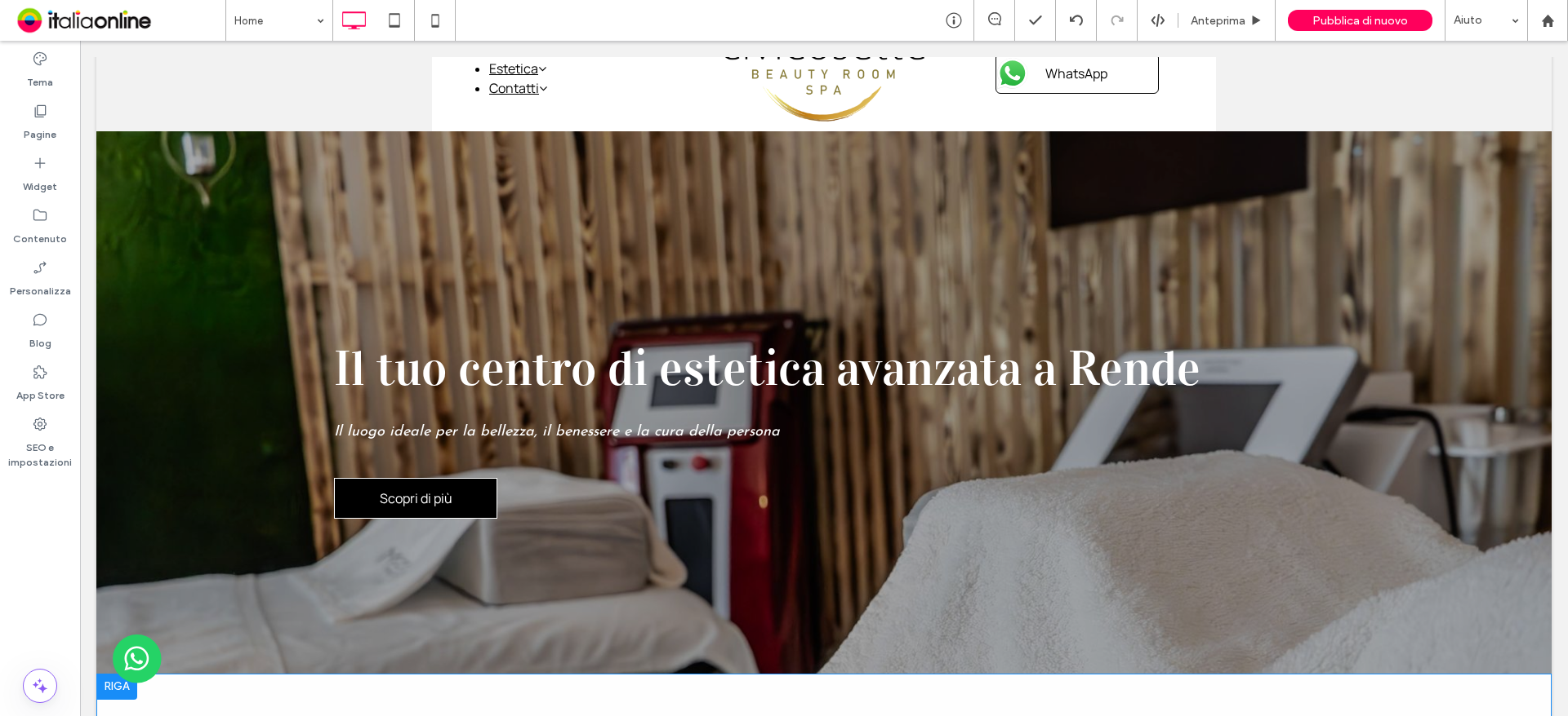
scroll to position [167, 0]
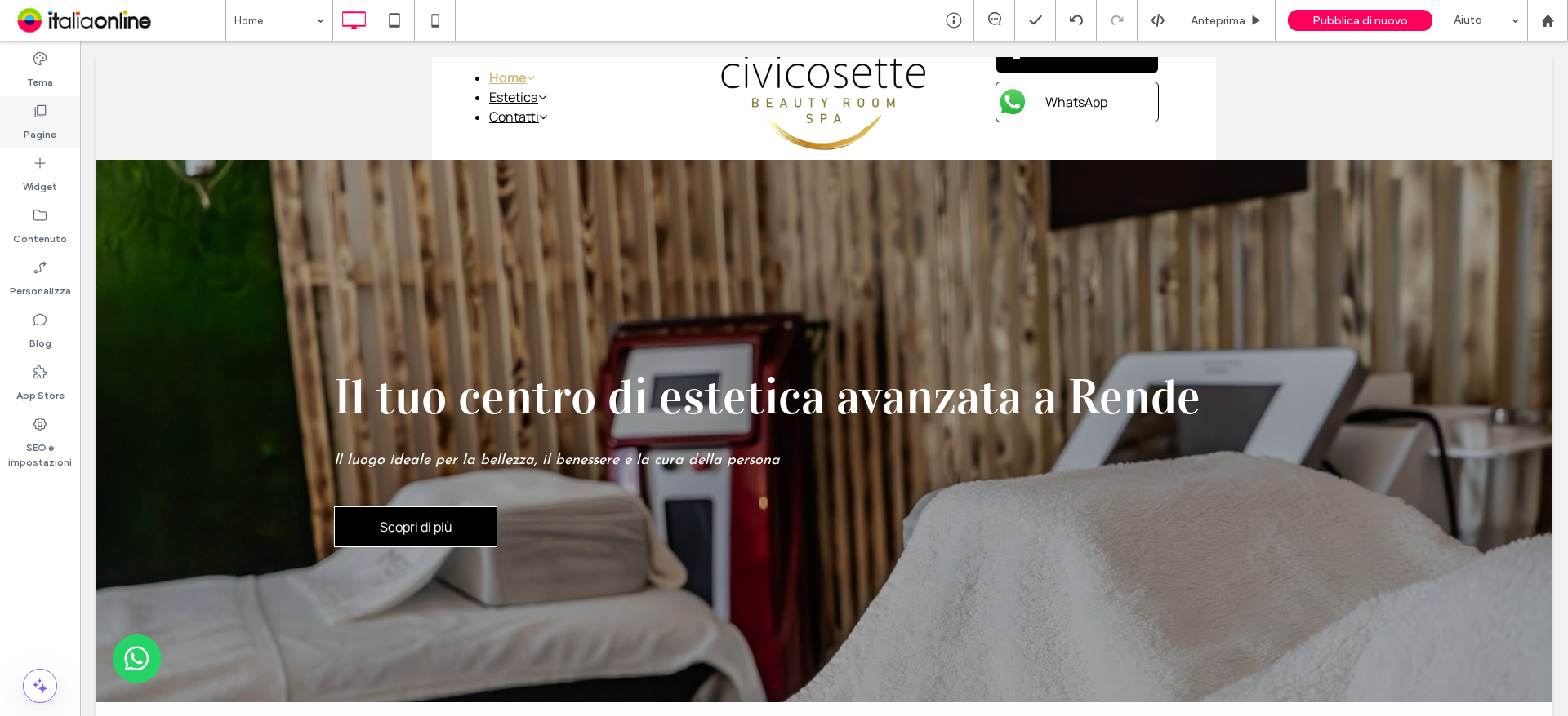
click at [48, 131] on label "Pagine" at bounding box center [40, 129] width 33 height 22
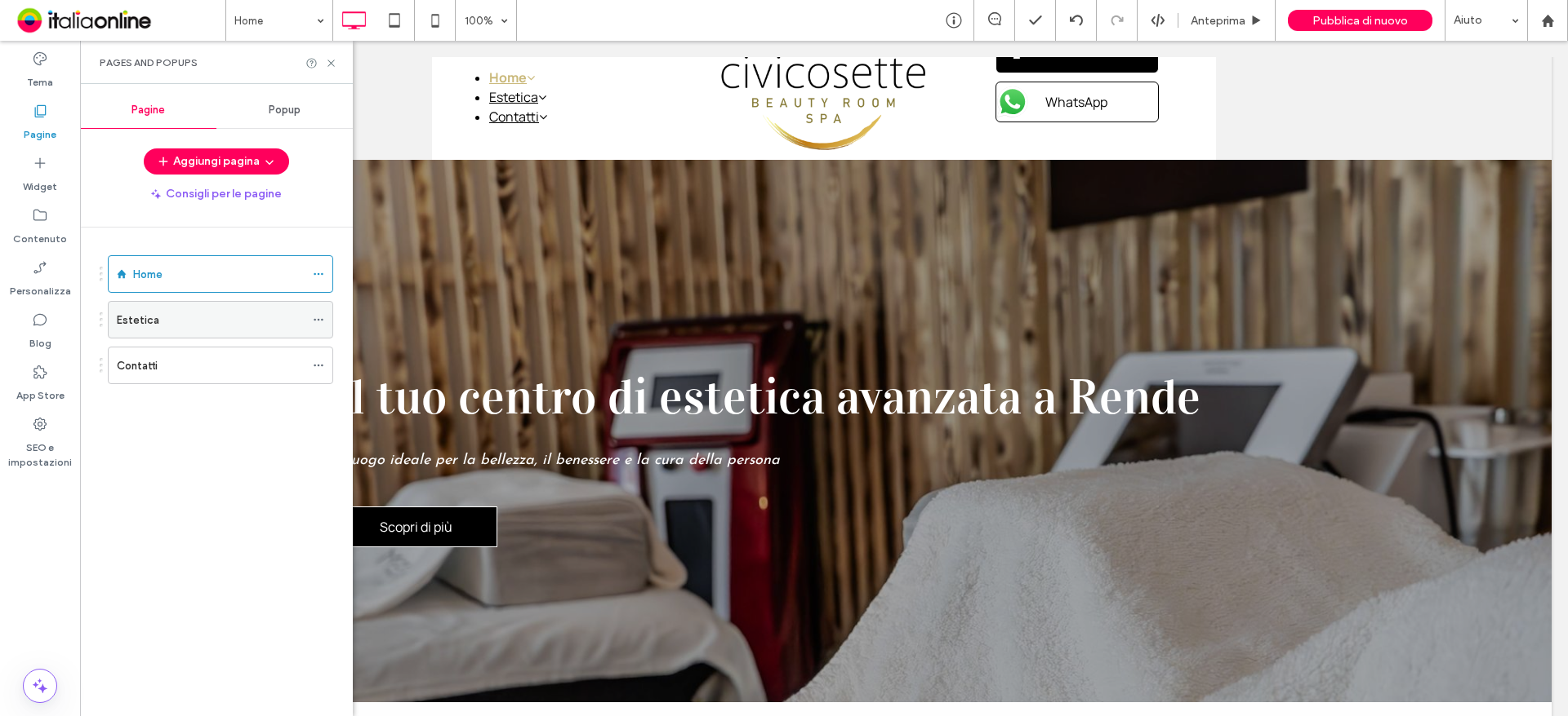
click at [318, 321] on icon at bounding box center [318, 320] width 12 height 12
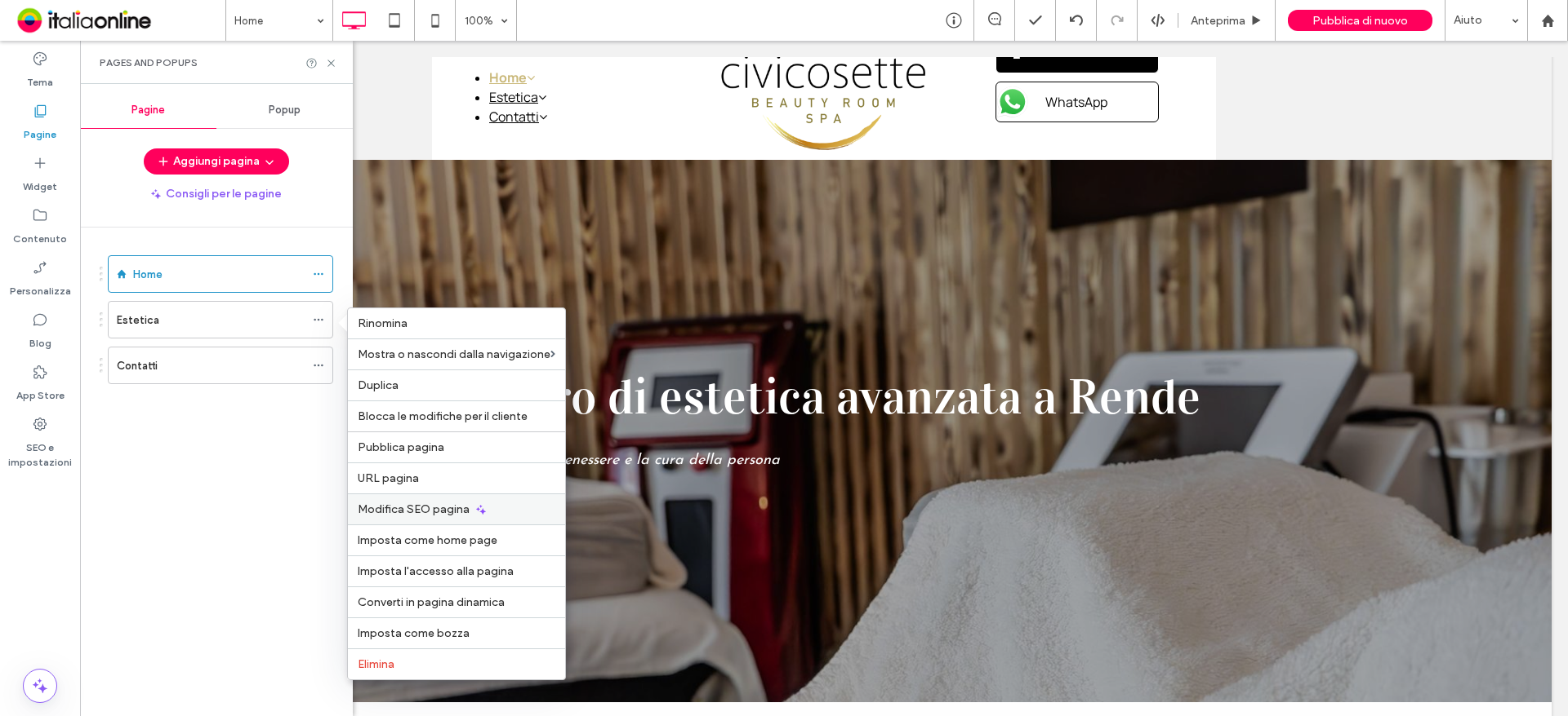
click at [380, 516] on span "Modifica SEO pagina" at bounding box center [413, 510] width 112 height 14
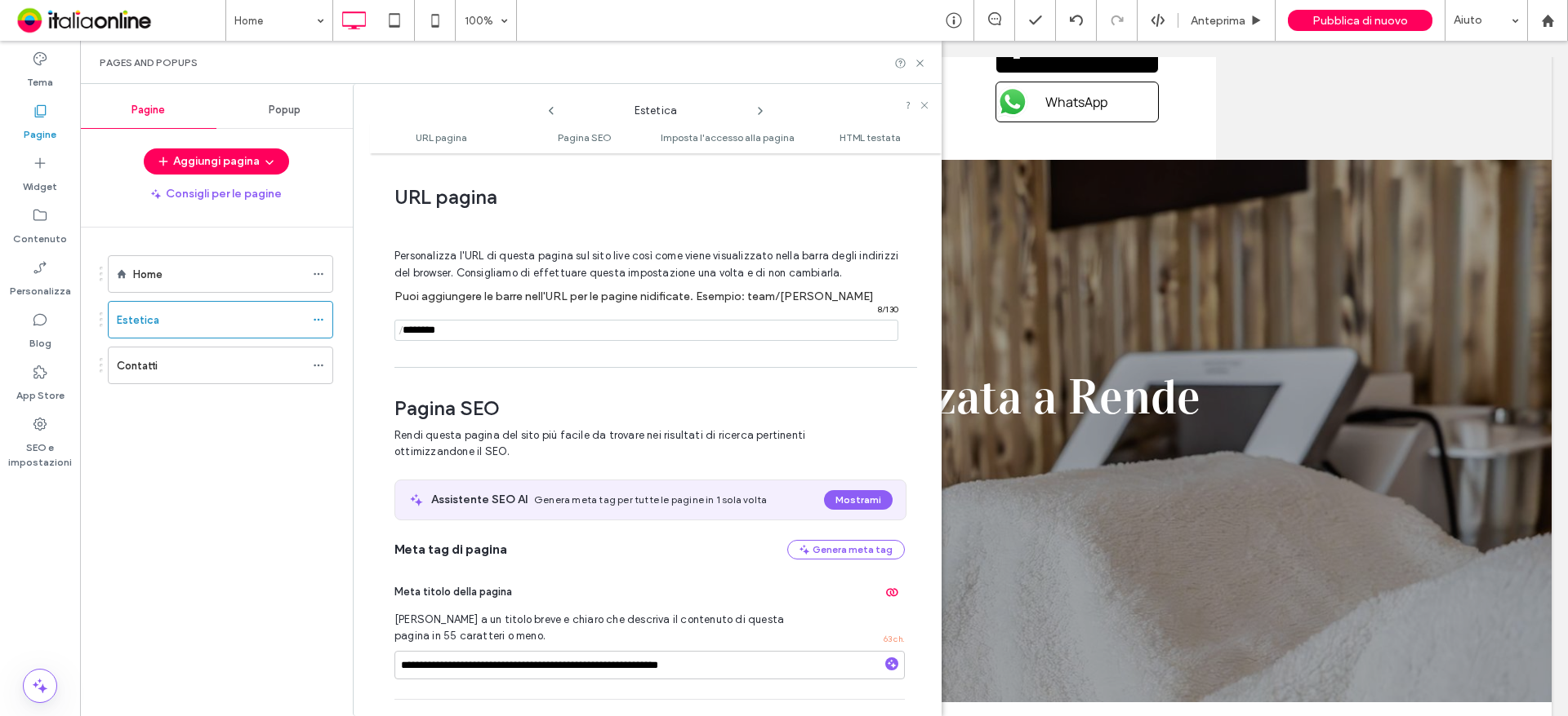
scroll to position [224, 0]
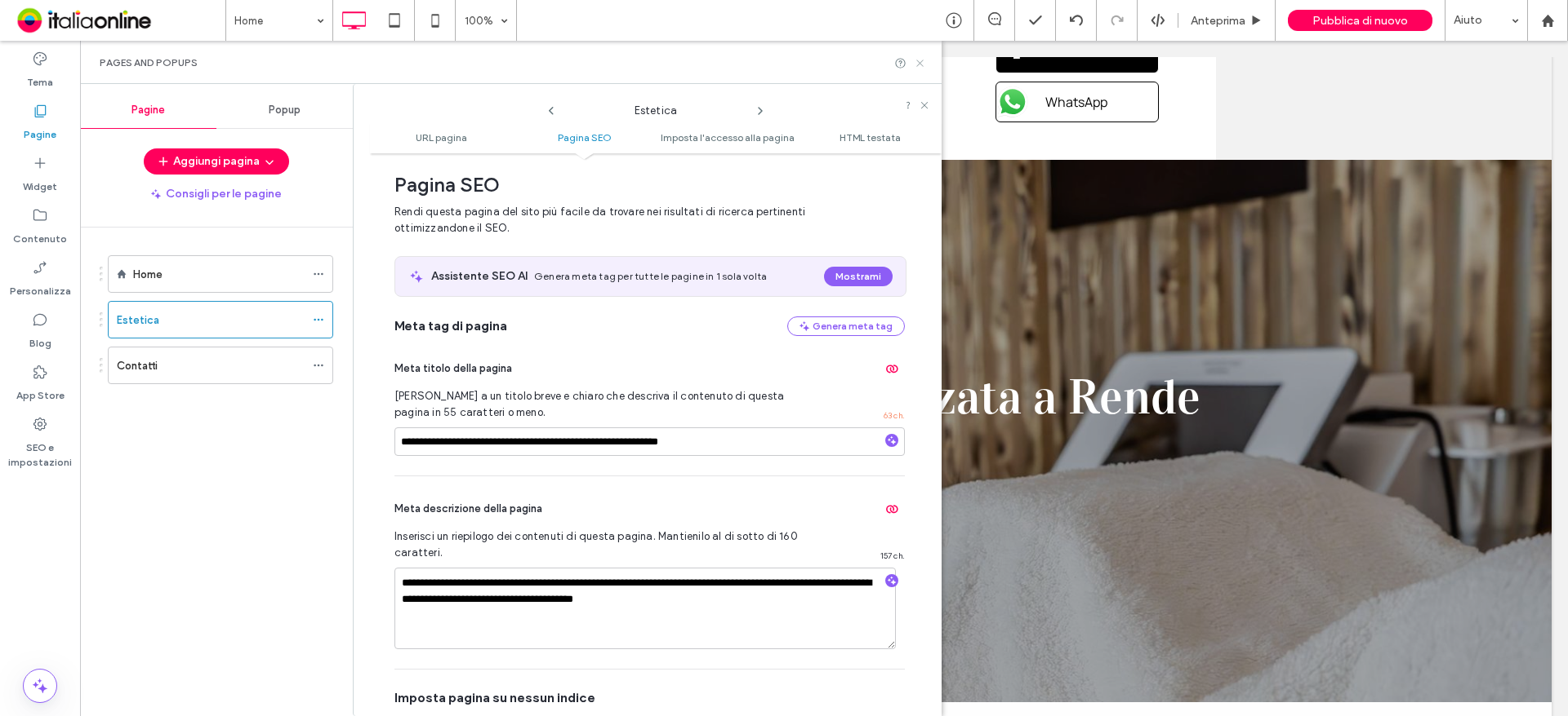
click at [915, 64] on icon at bounding box center [920, 63] width 13 height 13
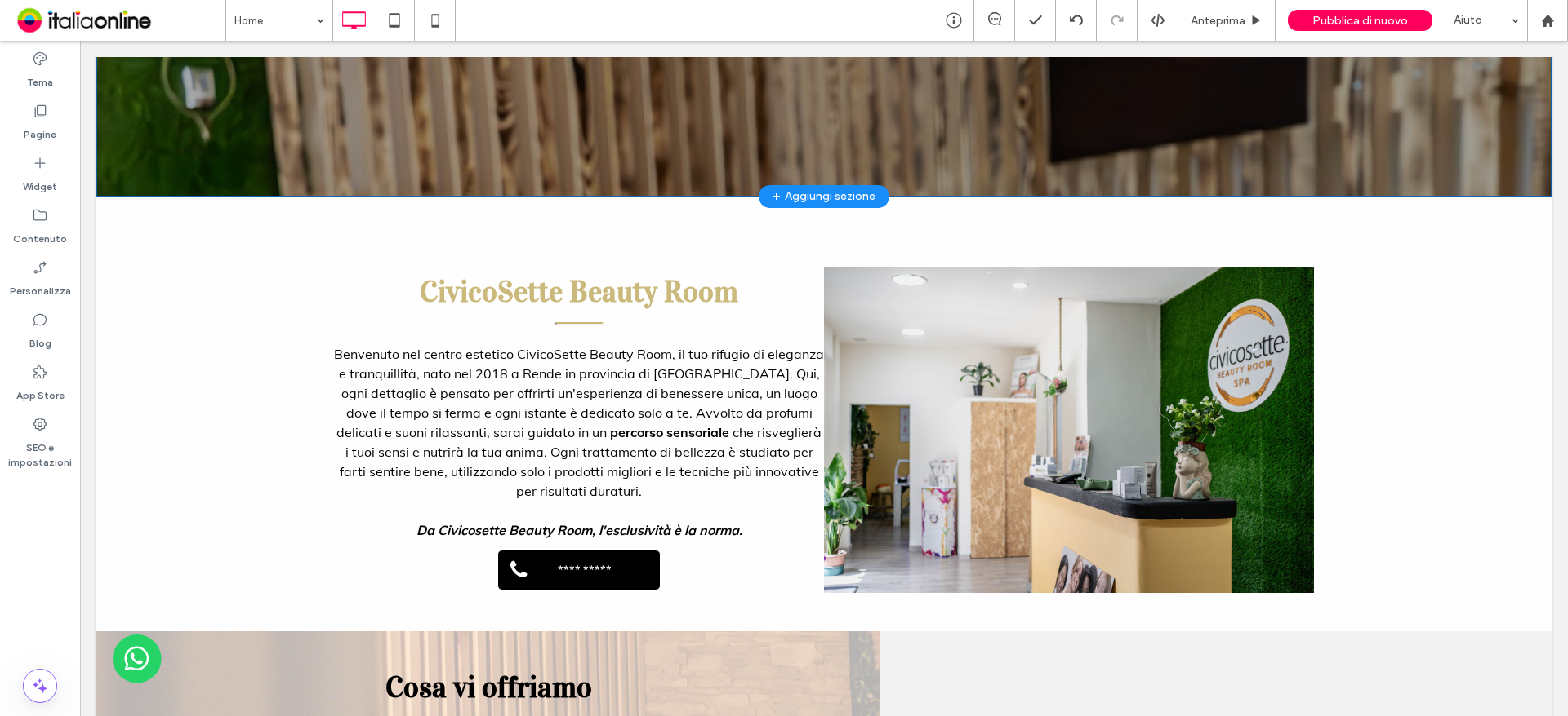
scroll to position [1515, 0]
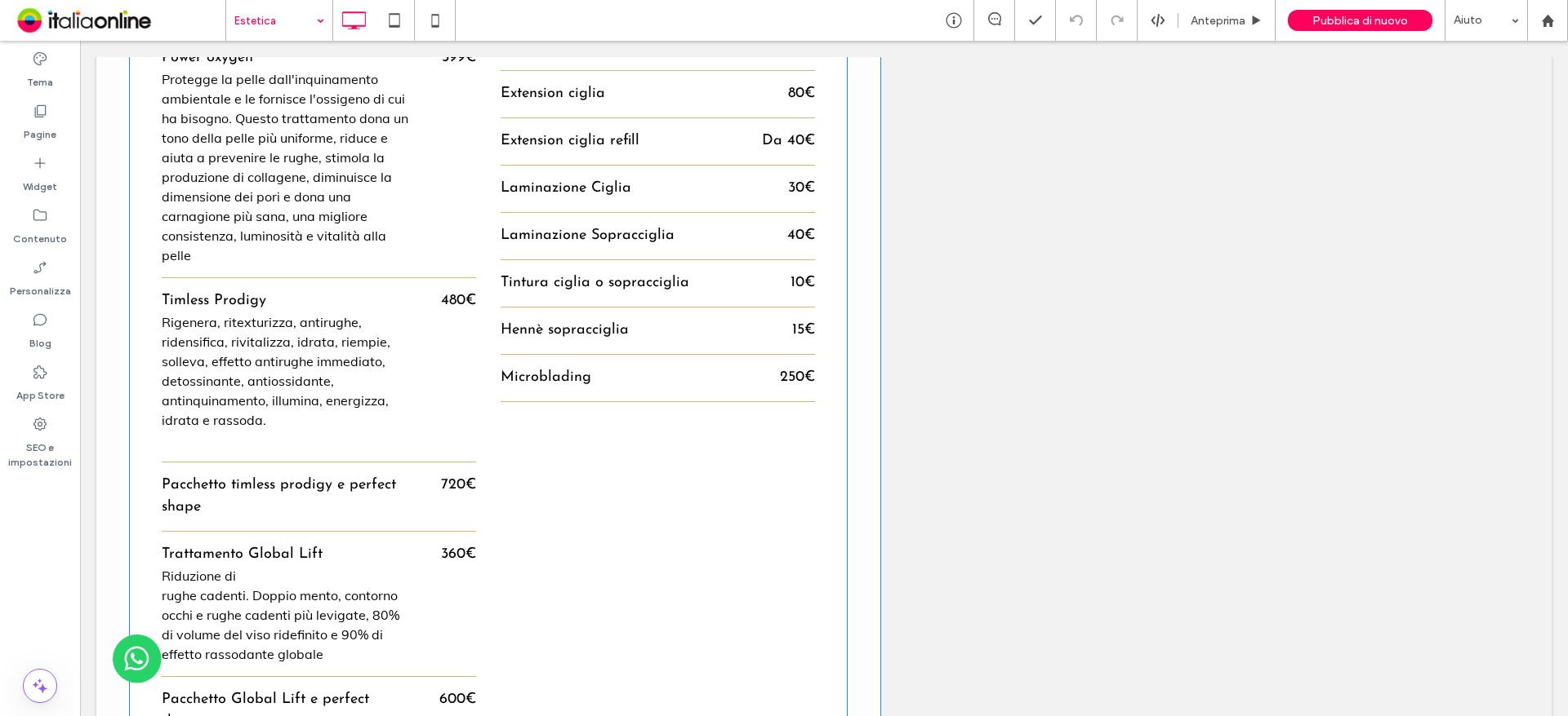
scroll to position [7344, 0]
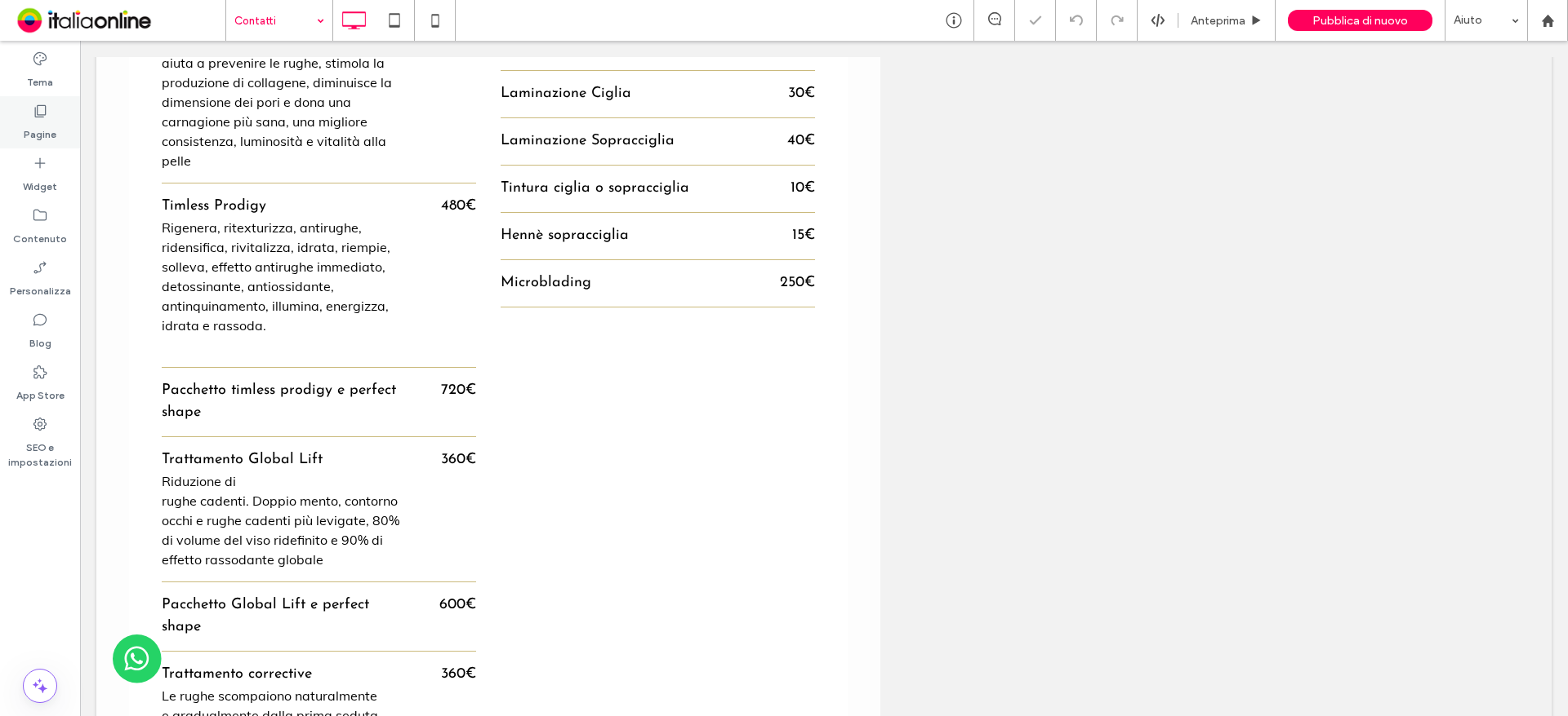
click at [58, 122] on div "Pagine" at bounding box center [40, 123] width 80 height 53
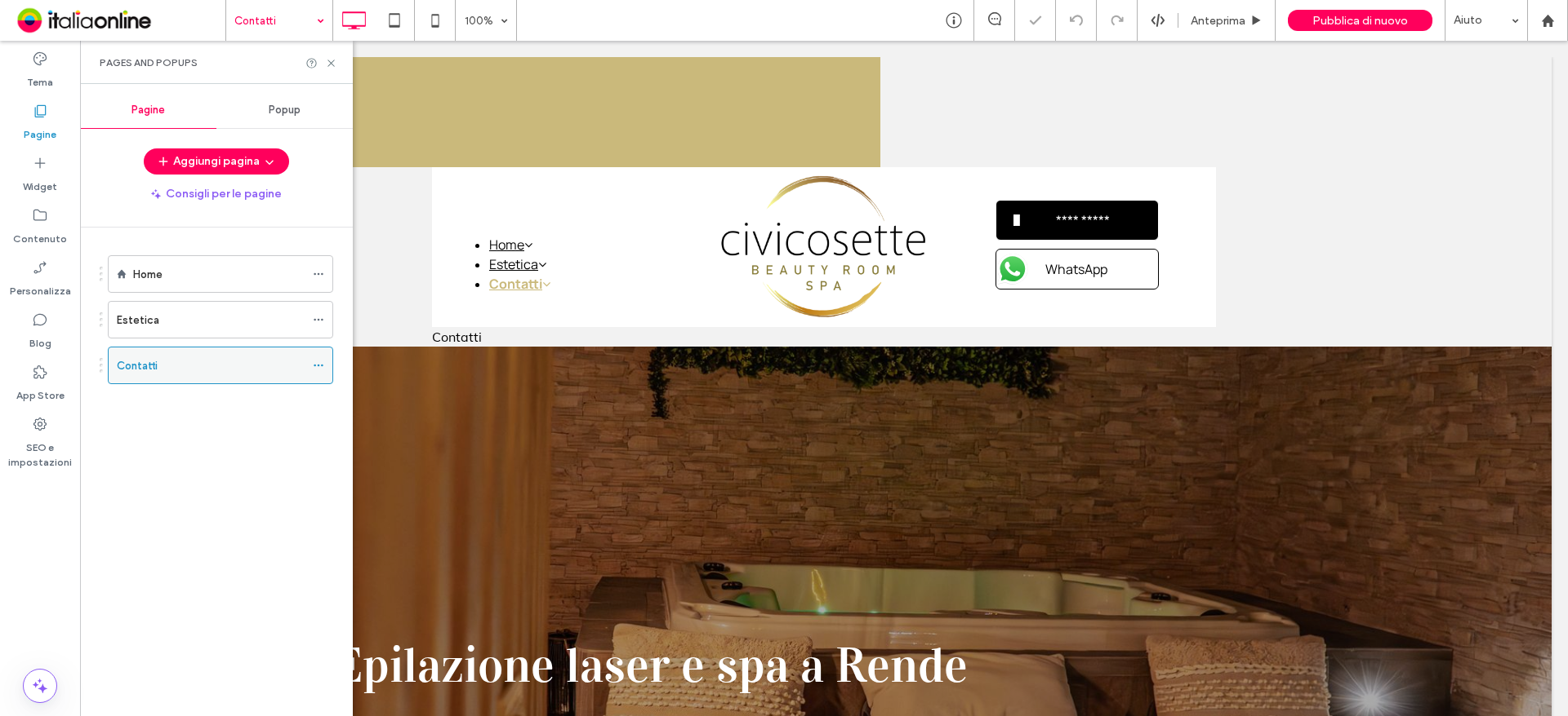
click at [320, 364] on icon at bounding box center [318, 366] width 12 height 12
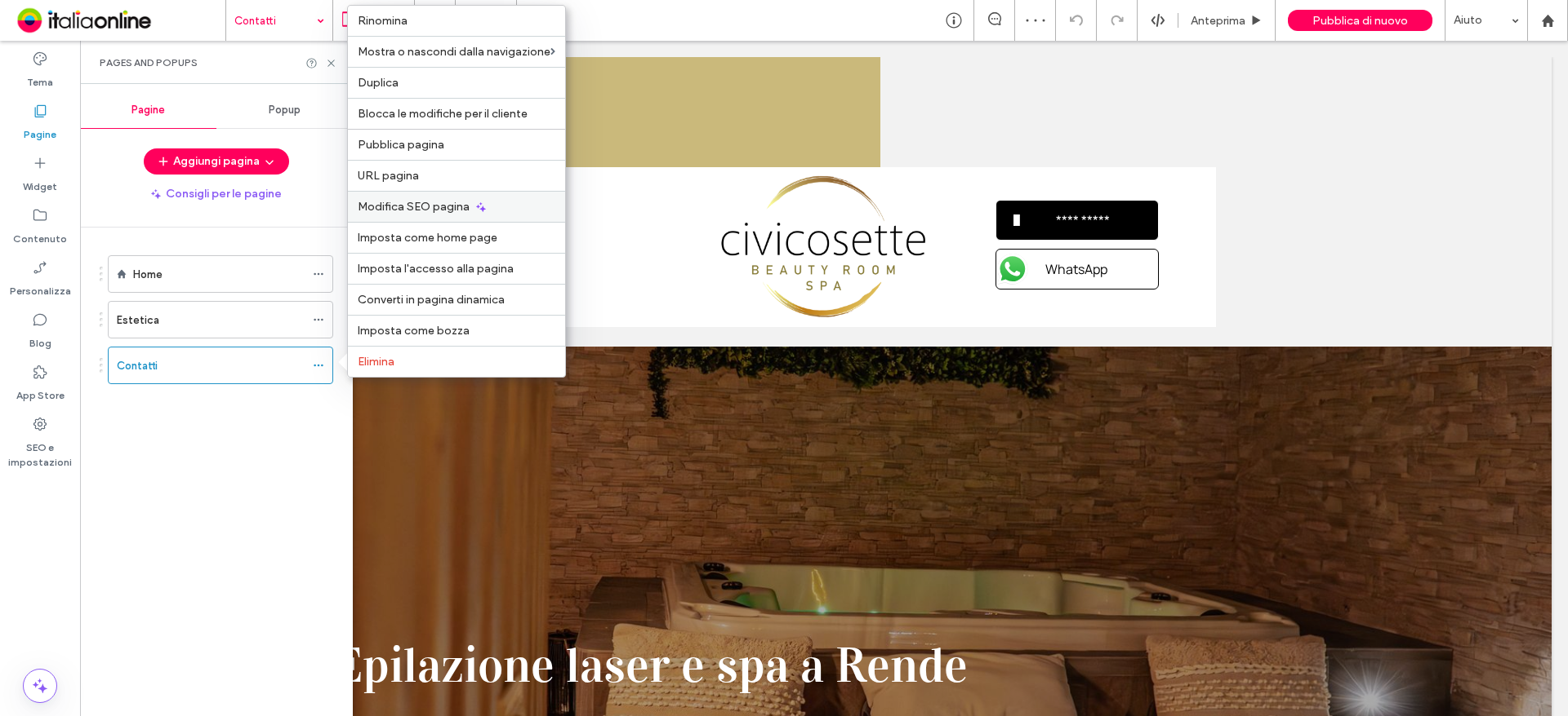
click at [397, 205] on span "Modifica SEO pagina" at bounding box center [413, 207] width 112 height 14
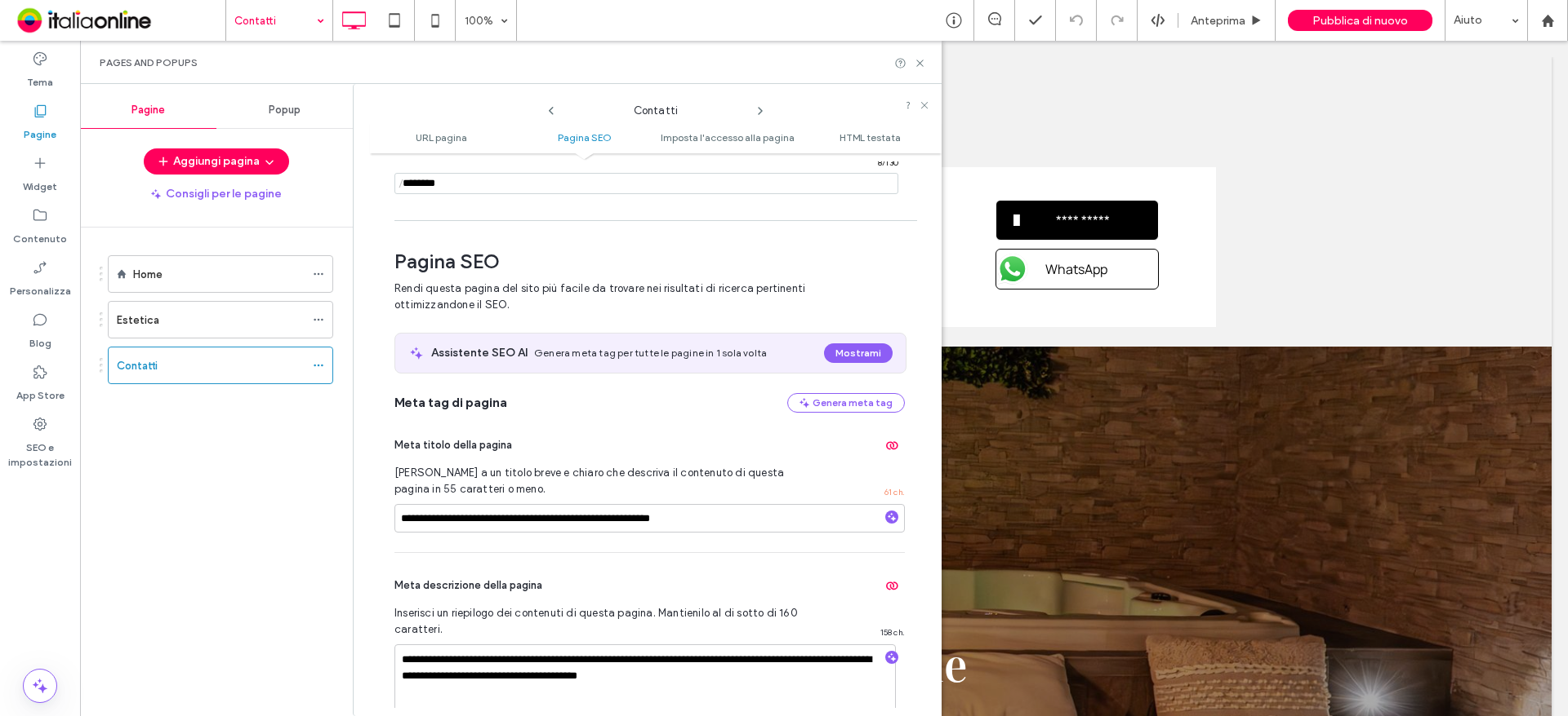
scroll to position [224, 0]
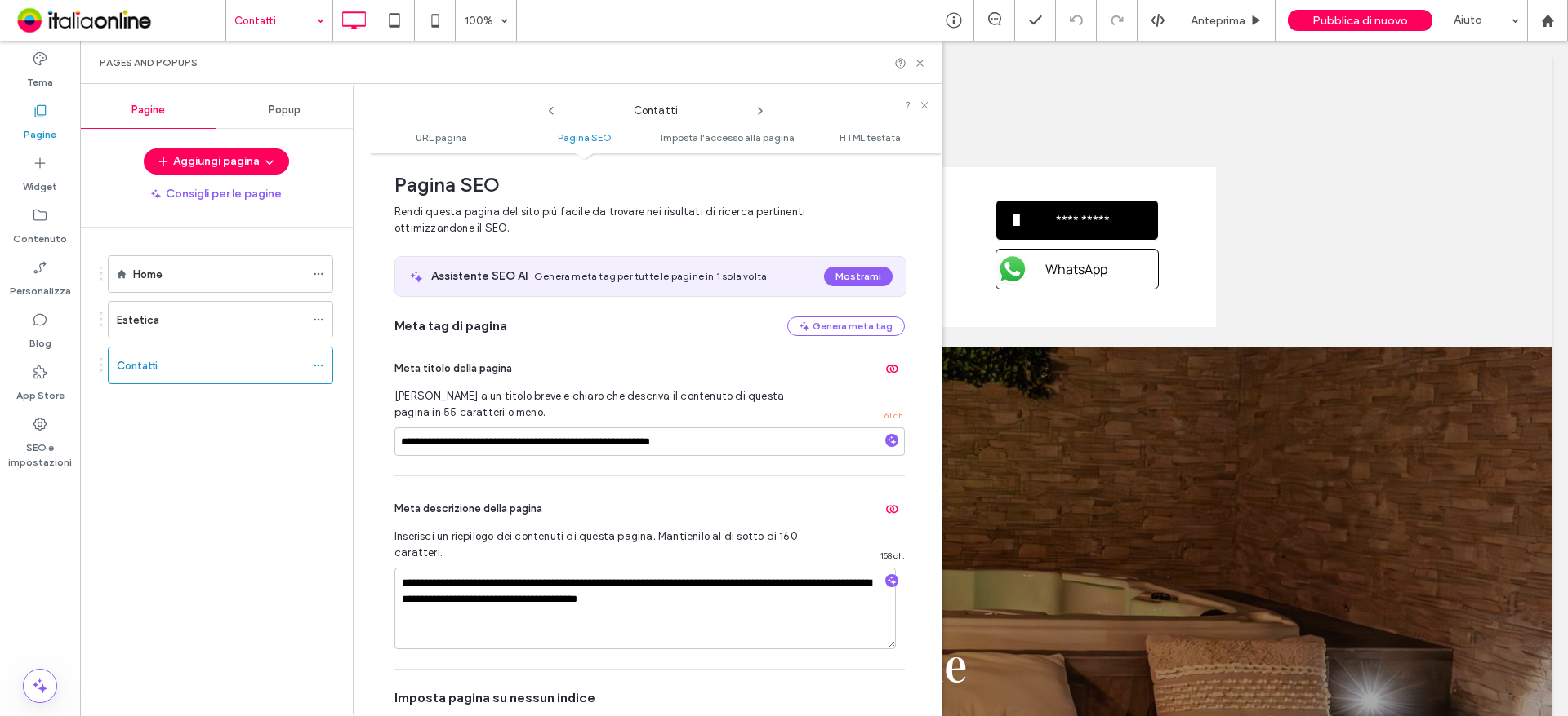
click at [926, 66] on div "Pages and Popups" at bounding box center [510, 62] width 861 height 43
drag, startPoint x: 919, startPoint y: 66, endPoint x: 875, endPoint y: 0, distance: 79.3
click at [919, 66] on icon at bounding box center [920, 63] width 13 height 13
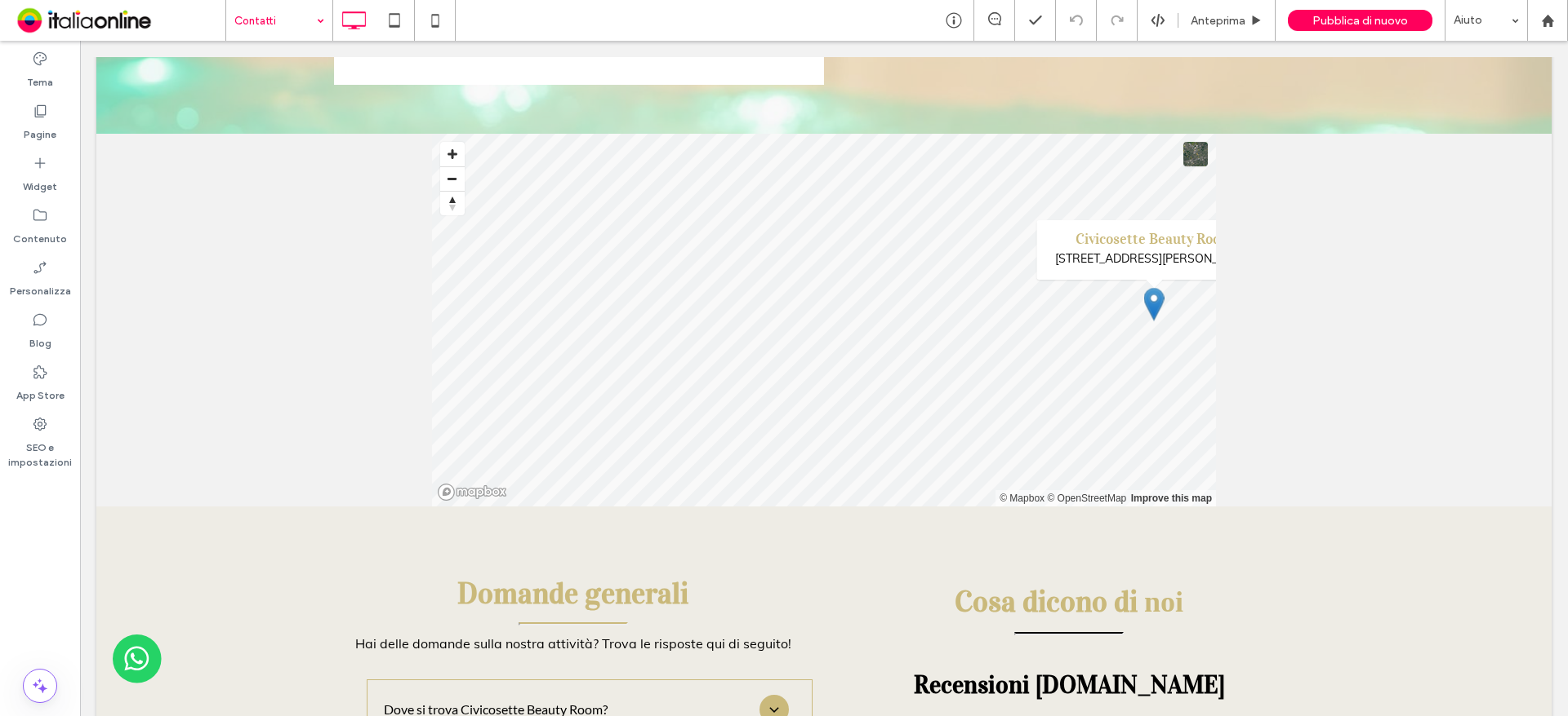
scroll to position [2529, 0]
